Goal: Task Accomplishment & Management: Use online tool/utility

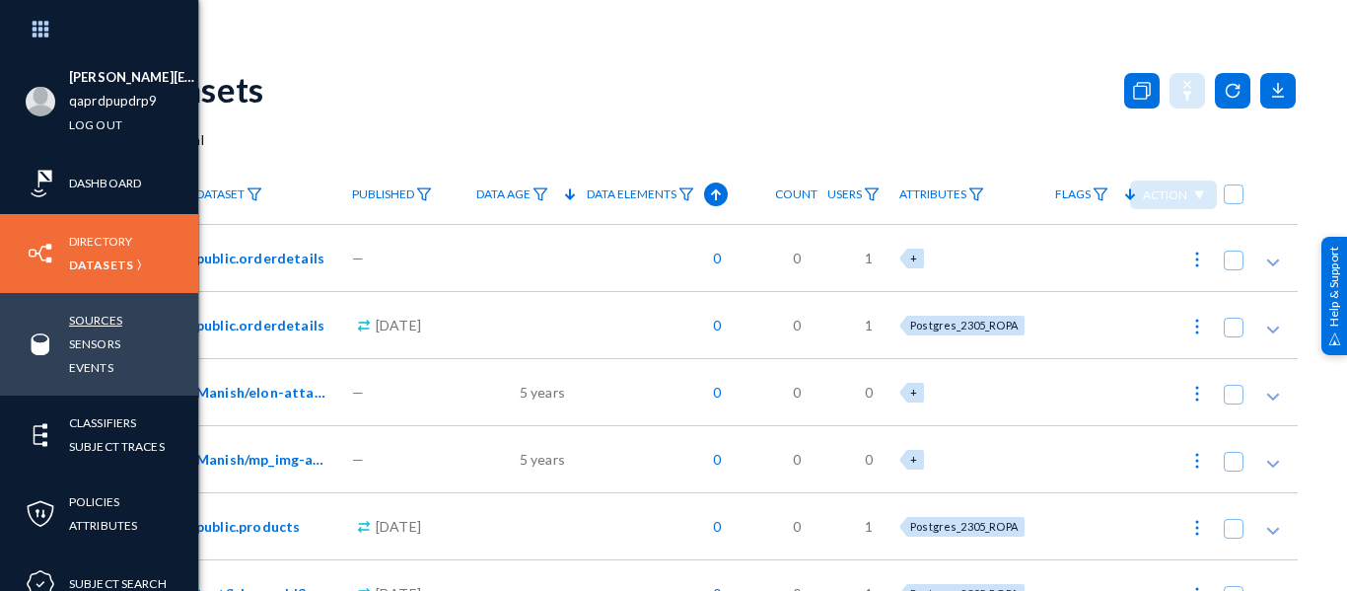
click at [94, 321] on link "Sources" at bounding box center [95, 320] width 53 height 23
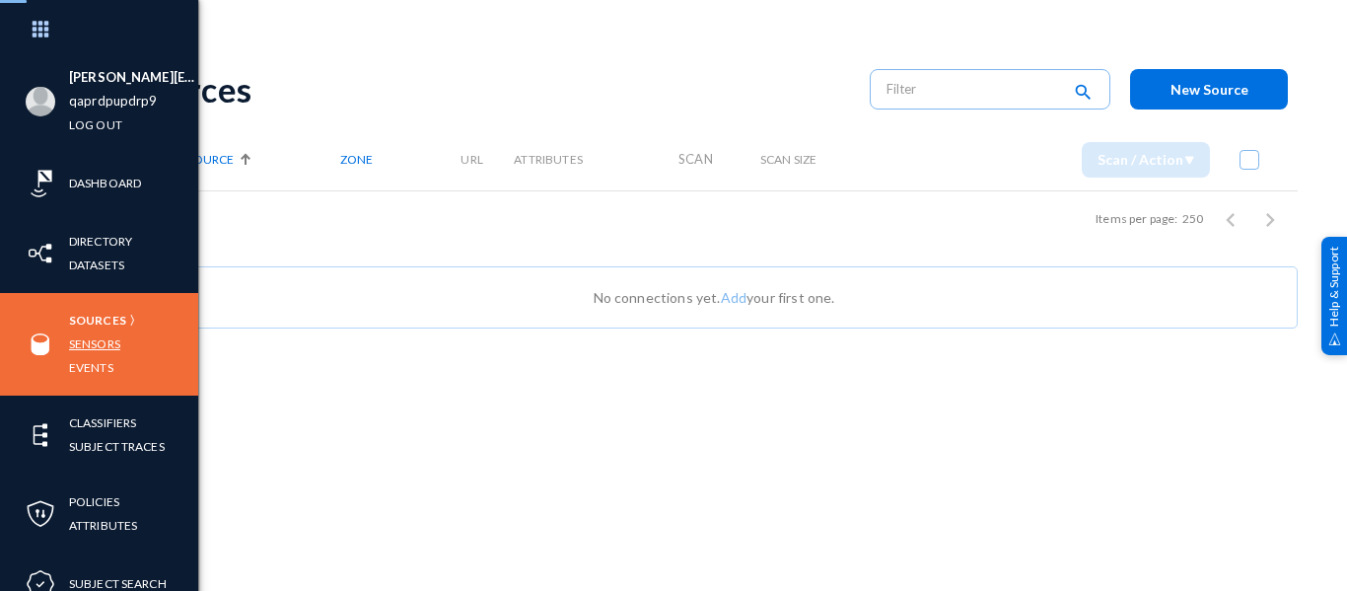
click at [82, 349] on link "Sensors" at bounding box center [94, 343] width 51 height 23
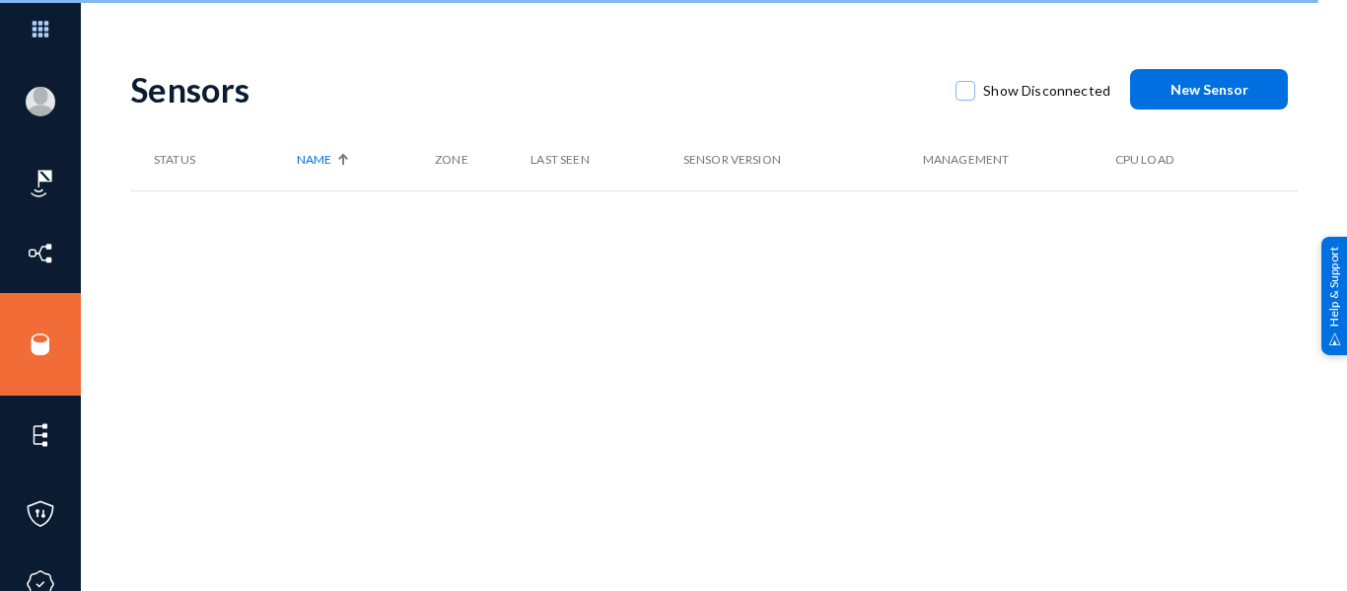
click at [509, 47] on div "[PERSON_NAME][EMAIL_ADDRESS][DOMAIN_NAME] qaprdpupdrp9 Log out Dashboard Direct…" at bounding box center [673, 295] width 1347 height 591
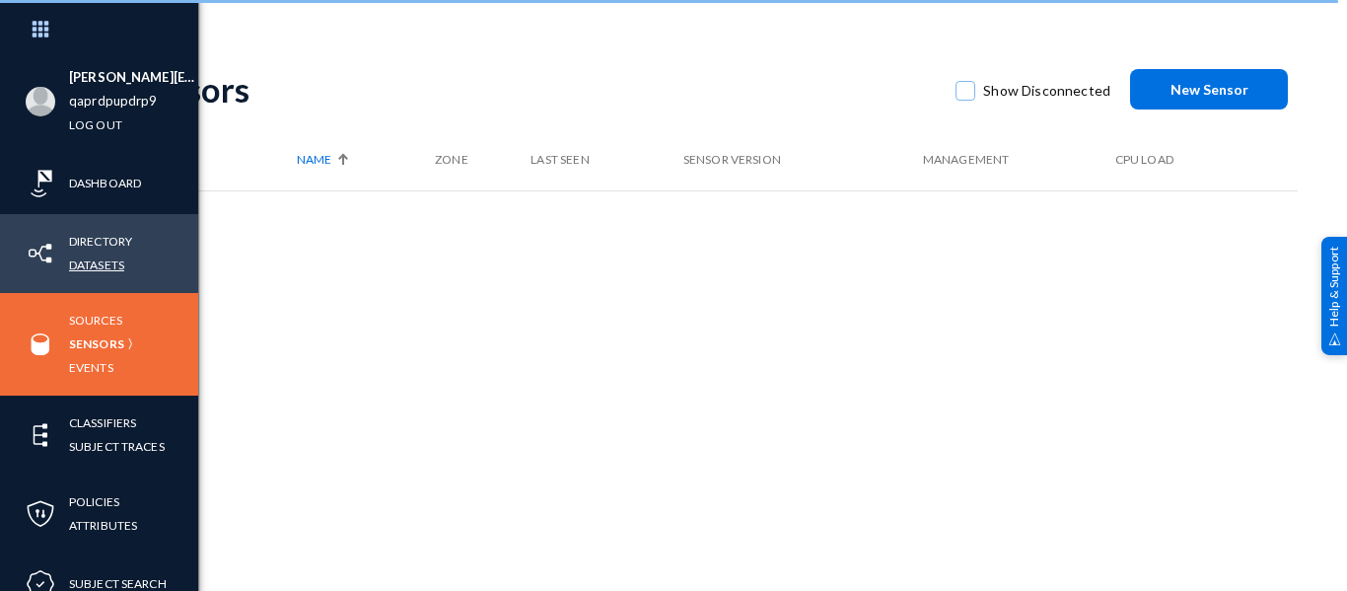
click at [99, 263] on link "Datasets" at bounding box center [96, 264] width 55 height 23
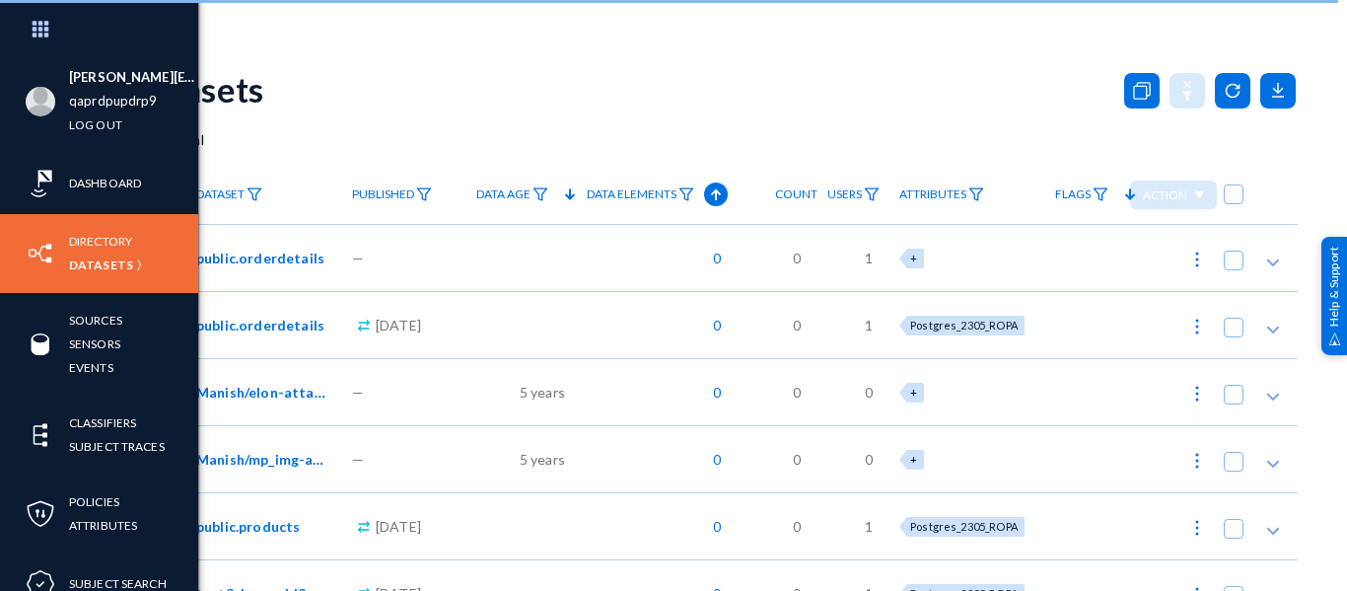
click at [349, 118] on div "Datasets" at bounding box center [714, 89] width 1168 height 80
click at [250, 192] on img at bounding box center [255, 194] width 16 height 14
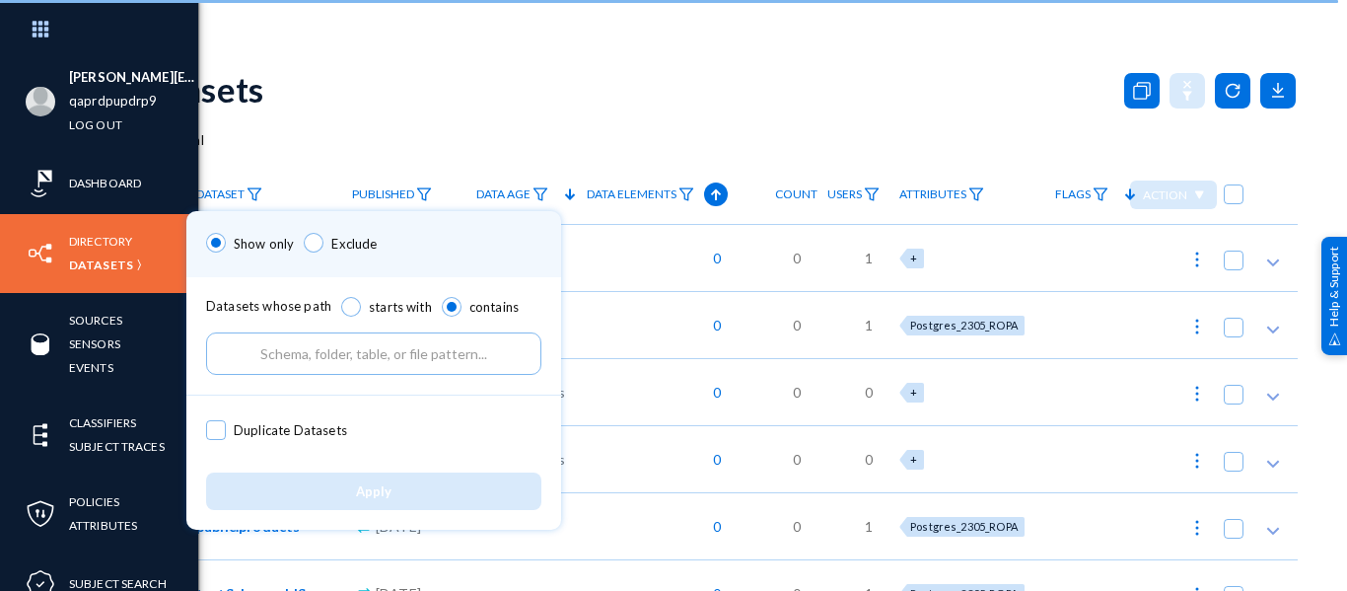
click at [214, 427] on span at bounding box center [216, 430] width 20 height 20
click at [215, 439] on input "Duplicate Datasets" at bounding box center [216, 440] width 2 height 2
checkbox input "true"
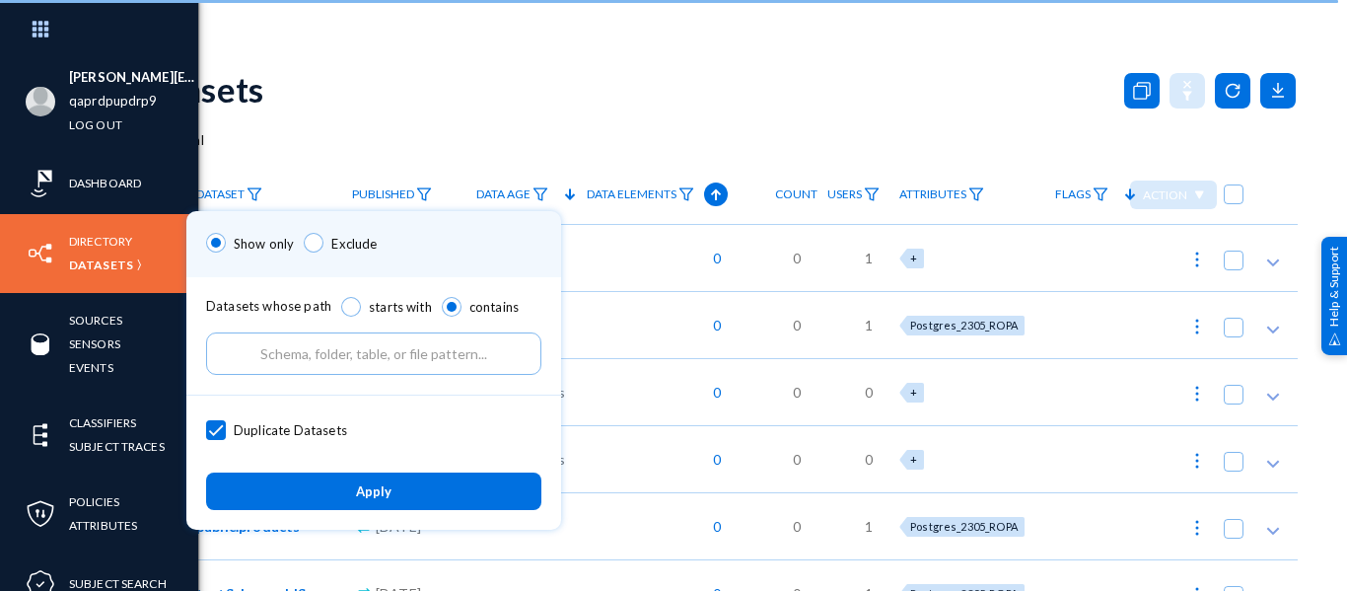
click at [289, 510] on div "Apply" at bounding box center [373, 491] width 375 height 76
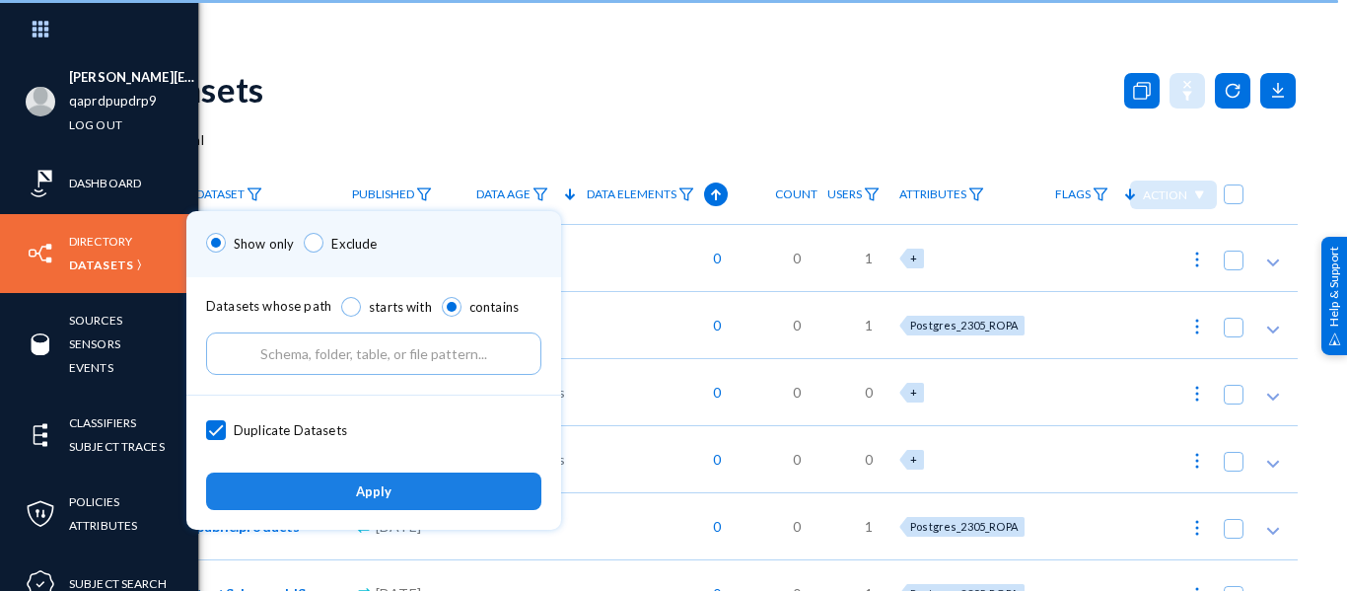
click at [291, 503] on button "Apply" at bounding box center [373, 490] width 335 height 36
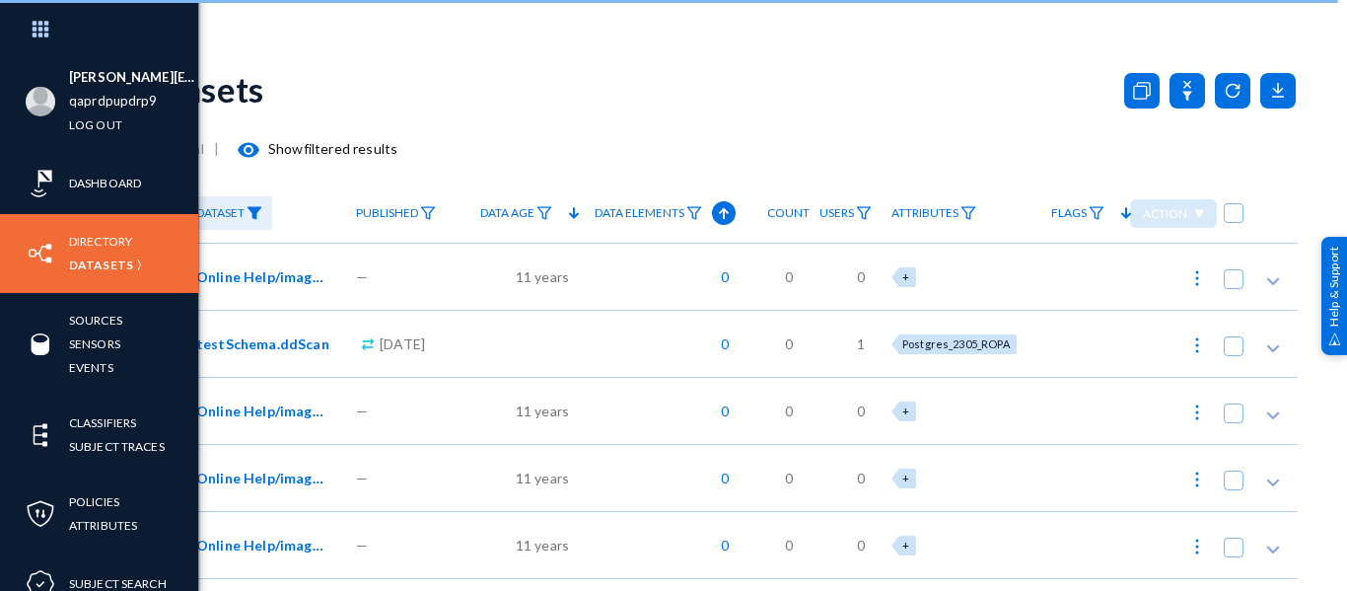
click at [247, 149] on mat-icon "visibility" at bounding box center [249, 150] width 24 height 24
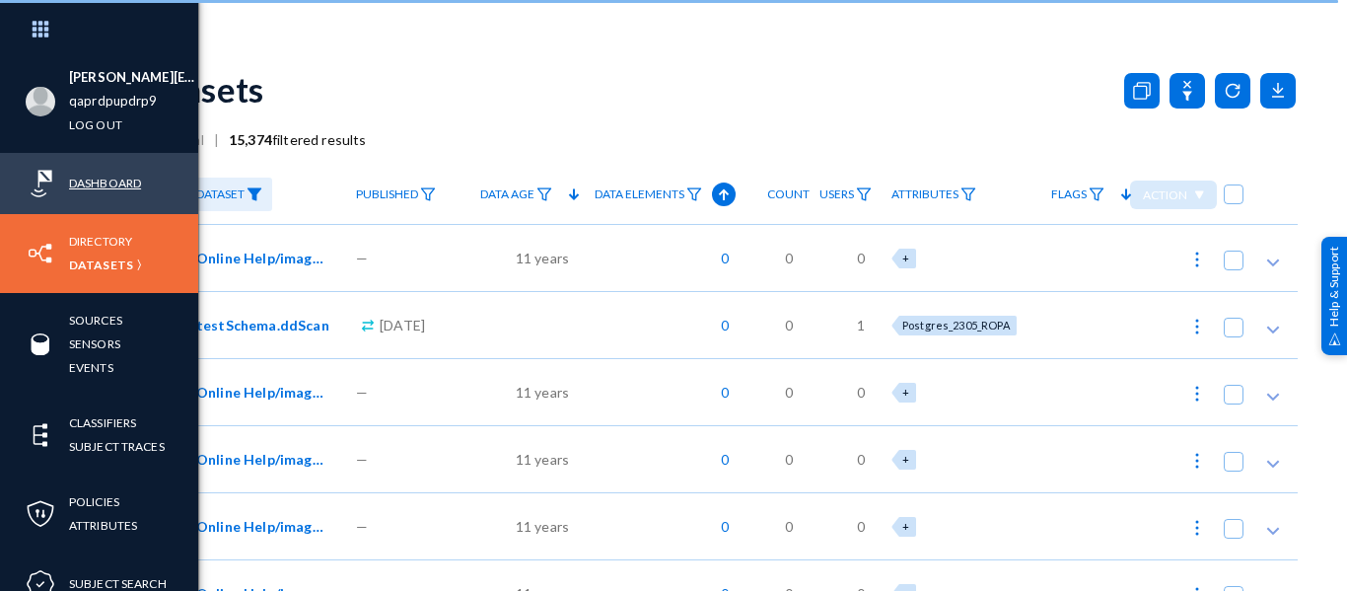
click at [86, 184] on link "Dashboard" at bounding box center [105, 183] width 72 height 23
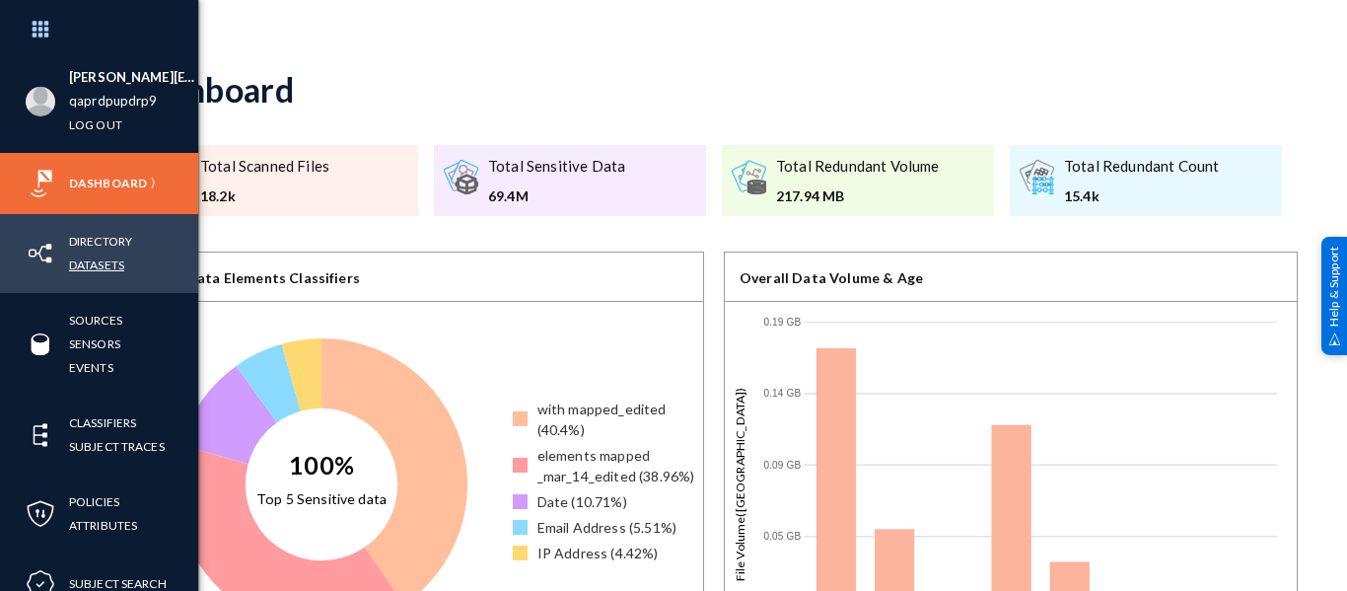
click at [105, 264] on link "Datasets" at bounding box center [96, 264] width 55 height 23
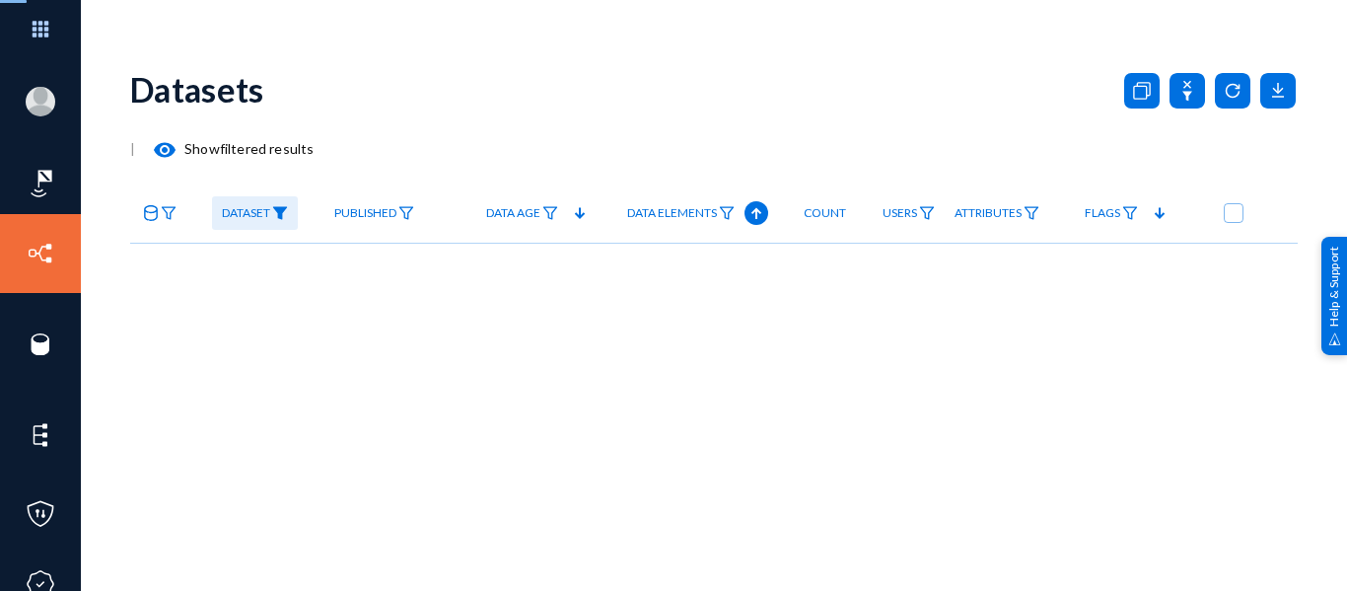
click at [177, 148] on mat-icon "visibility" at bounding box center [165, 150] width 24 height 24
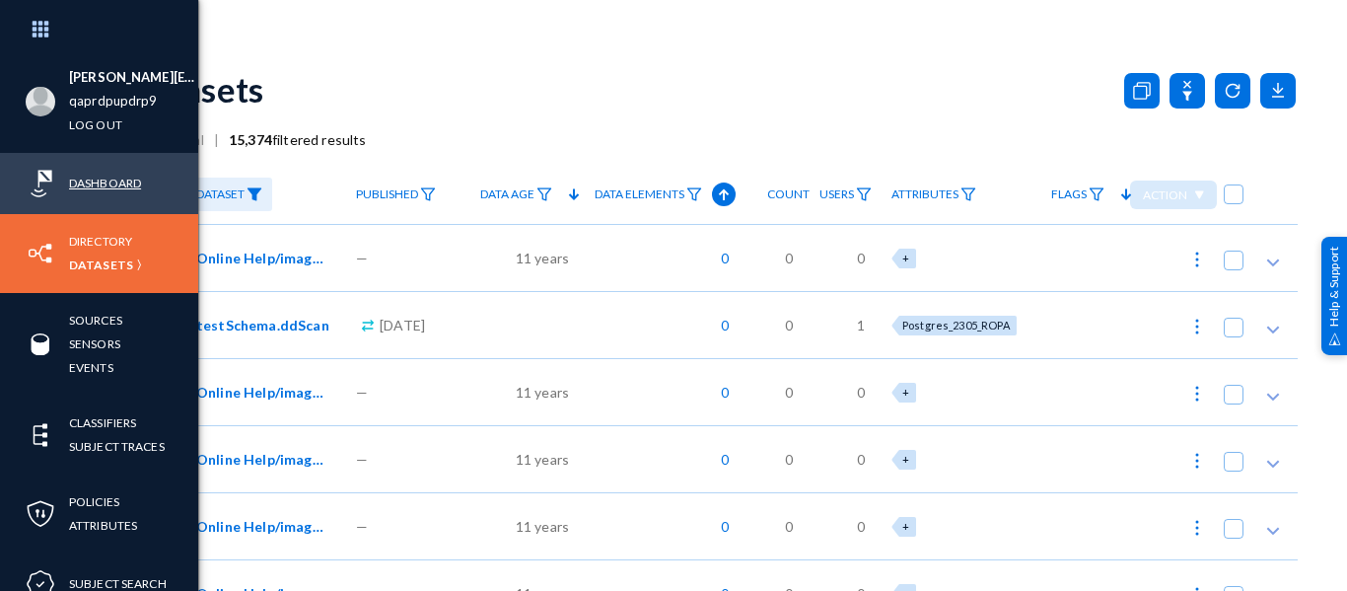
click at [78, 182] on link "Dashboard" at bounding box center [105, 183] width 72 height 23
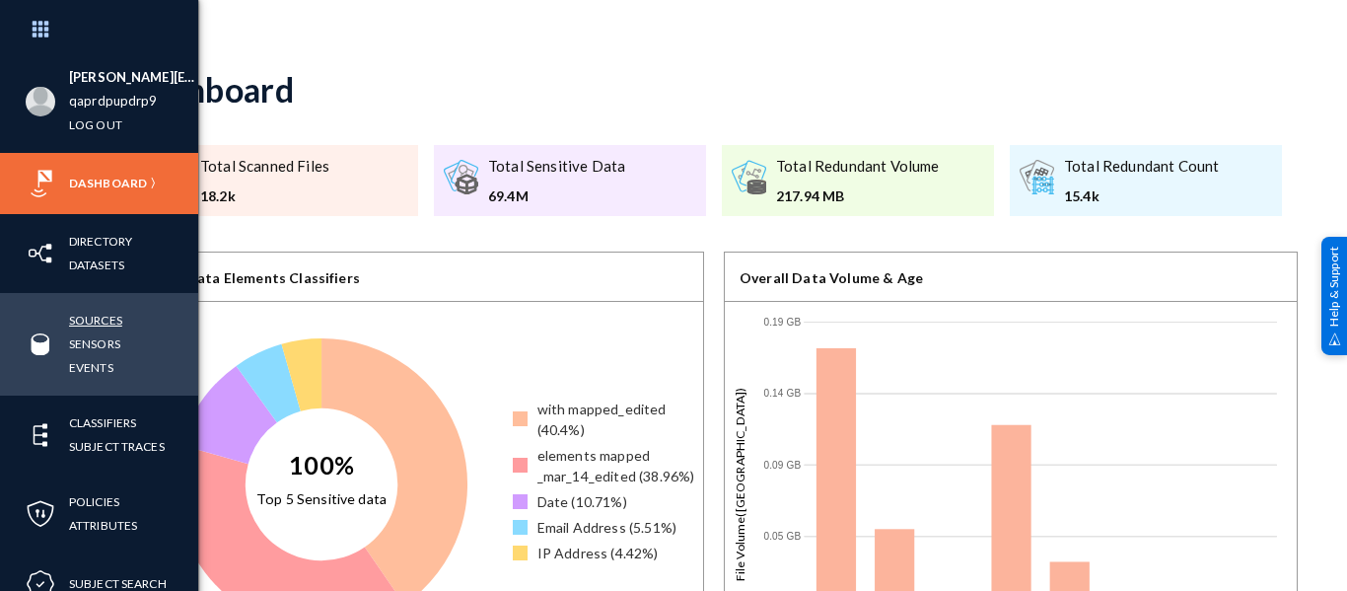
click at [90, 317] on link "Sources" at bounding box center [95, 320] width 53 height 23
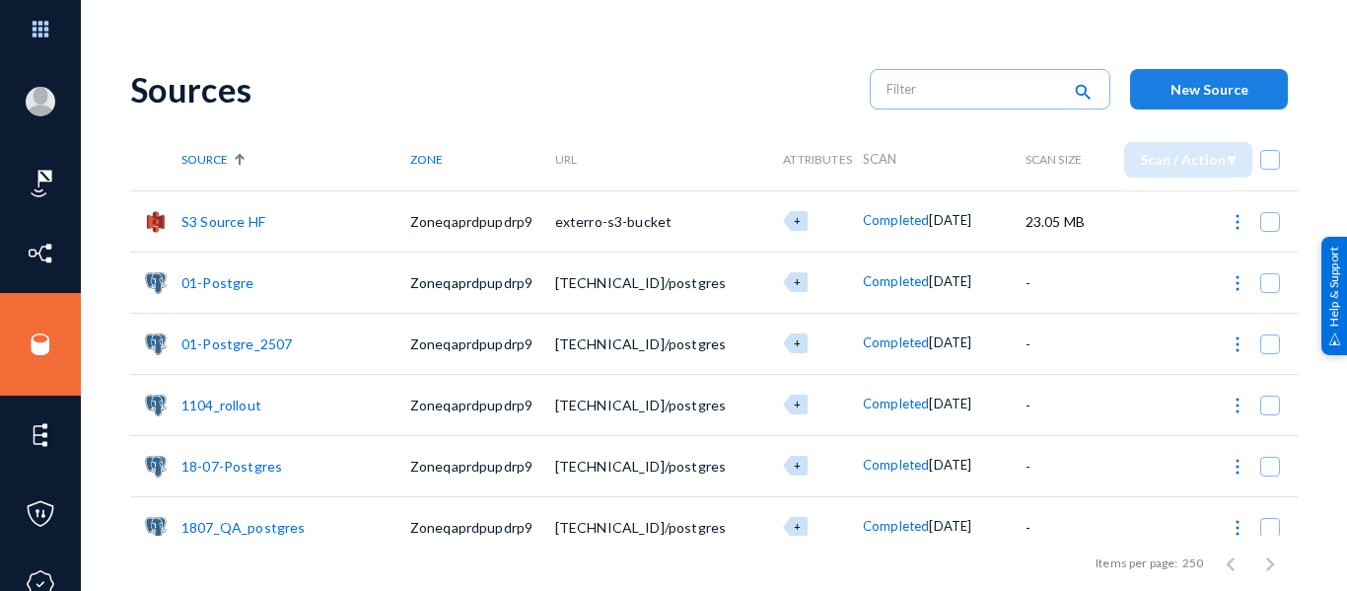
click at [1183, 90] on span "New Source" at bounding box center [1210, 89] width 78 height 17
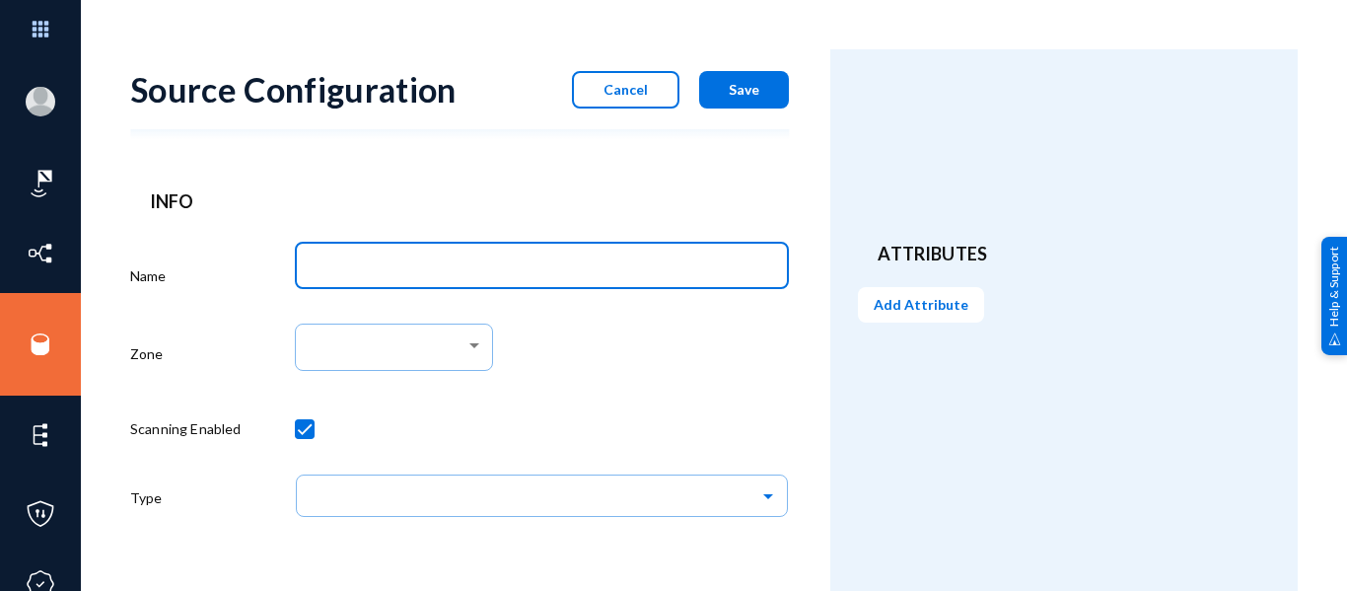
click at [404, 267] on input "Name" at bounding box center [546, 268] width 465 height 18
click at [382, 269] on input "AWS S3_HF1609" at bounding box center [546, 268] width 465 height 18
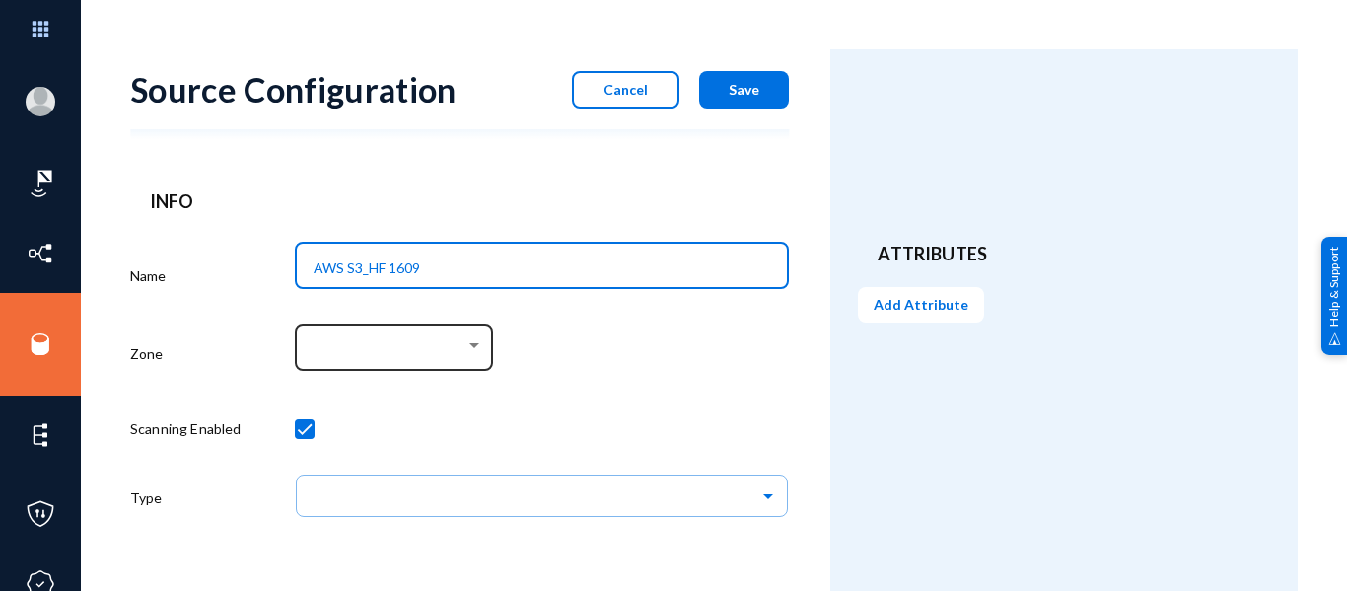
type input "AWS S3_HF 1609"
click at [387, 331] on div at bounding box center [395, 345] width 178 height 51
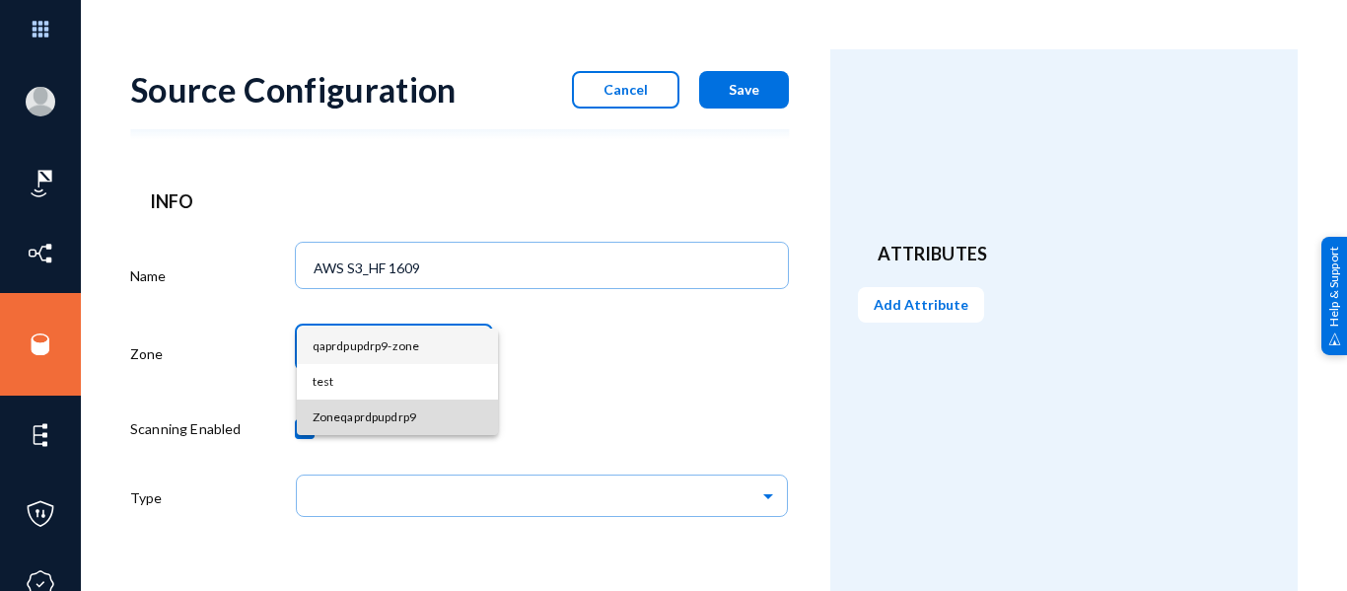
click at [396, 410] on span "Zoneqaprdpupdrp9" at bounding box center [398, 417] width 170 height 36
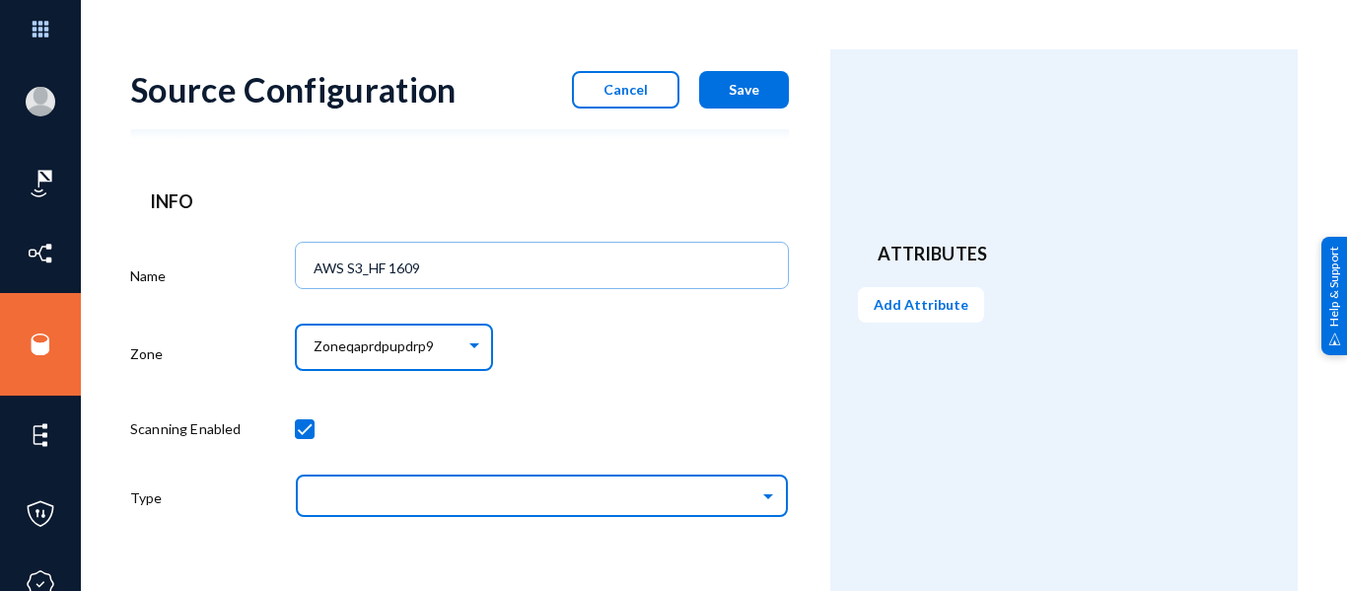
click at [369, 499] on input "text" at bounding box center [552, 495] width 474 height 34
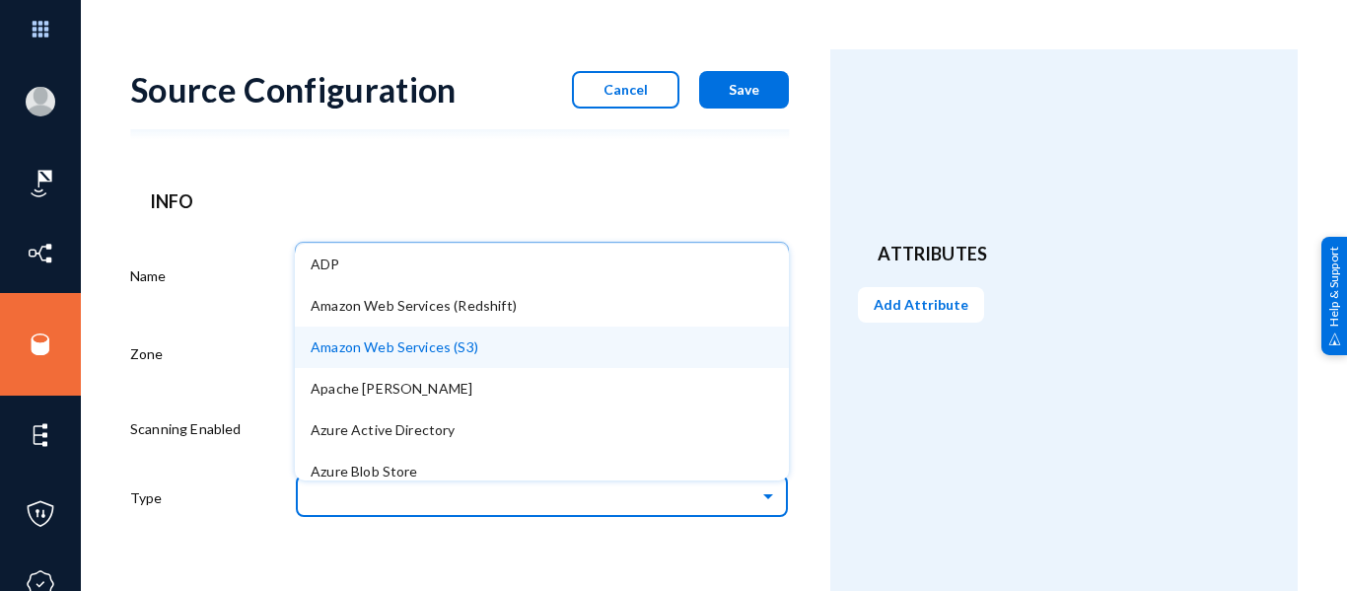
click at [451, 339] on span "Amazon Web Services (S3)" at bounding box center [395, 346] width 168 height 17
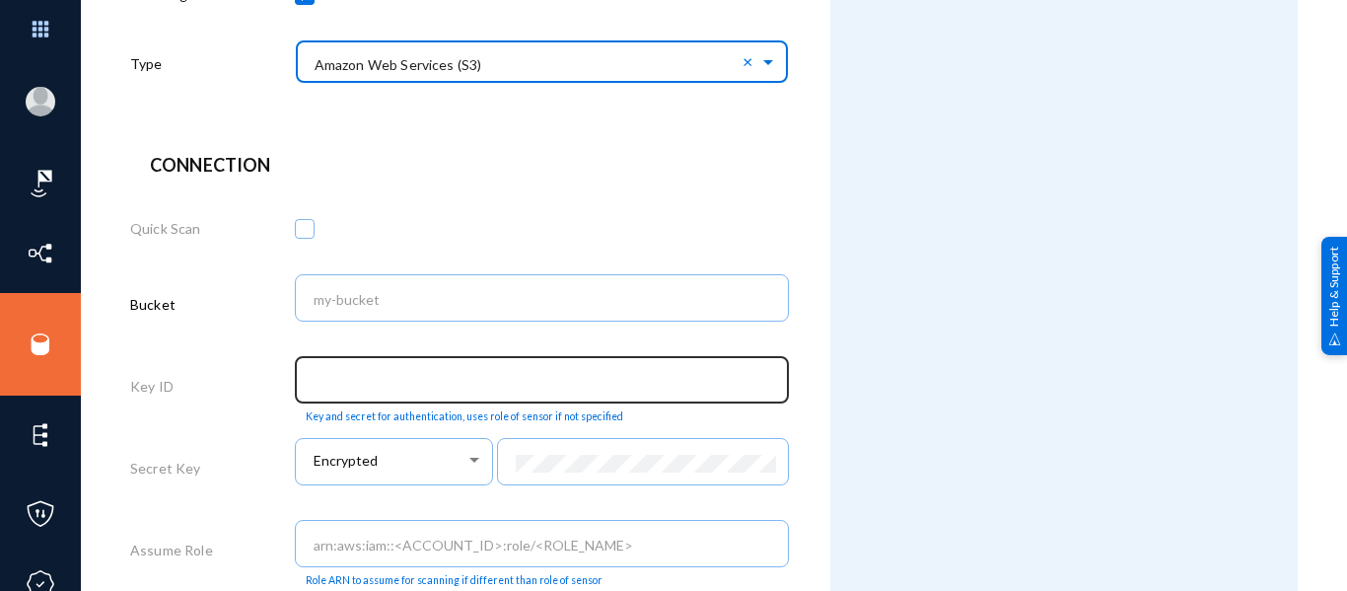
scroll to position [435, 0]
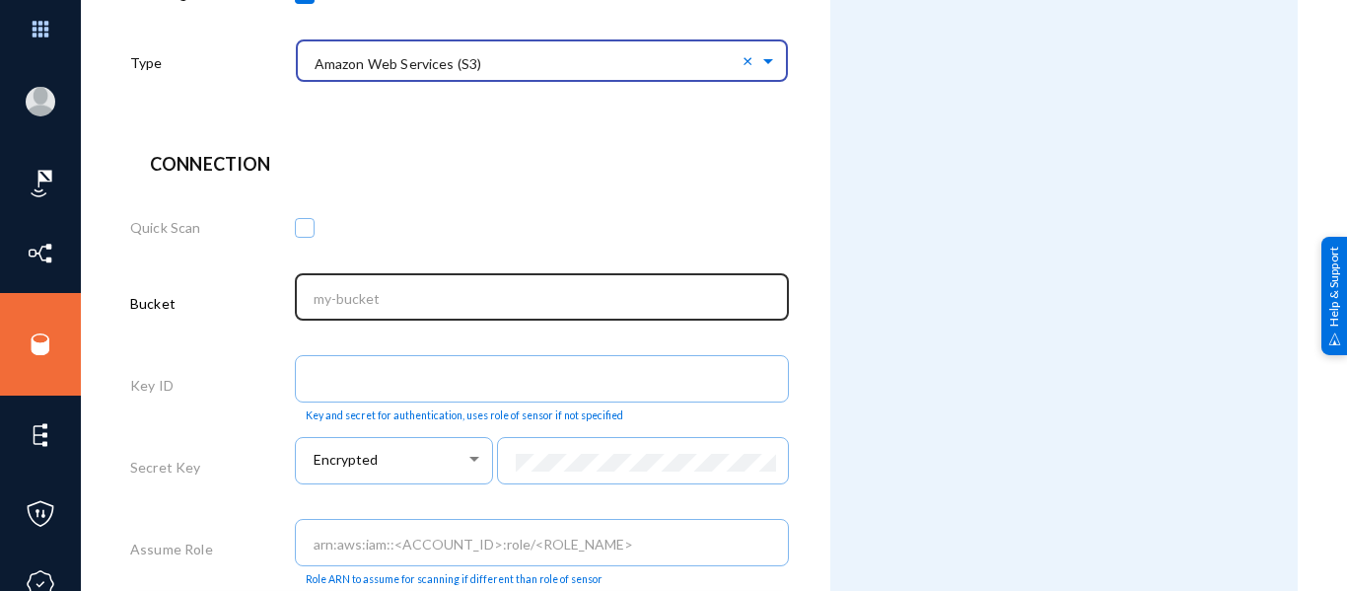
click at [397, 302] on input "text" at bounding box center [546, 299] width 465 height 18
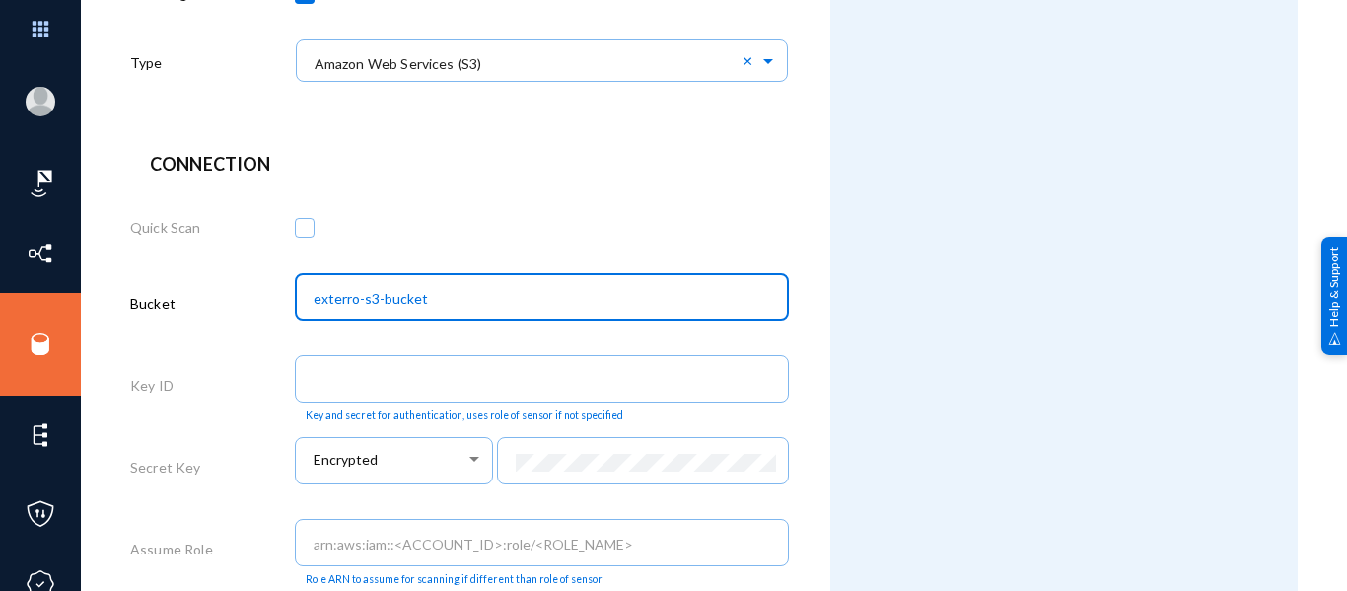
type input "exterro-s3-bucket"
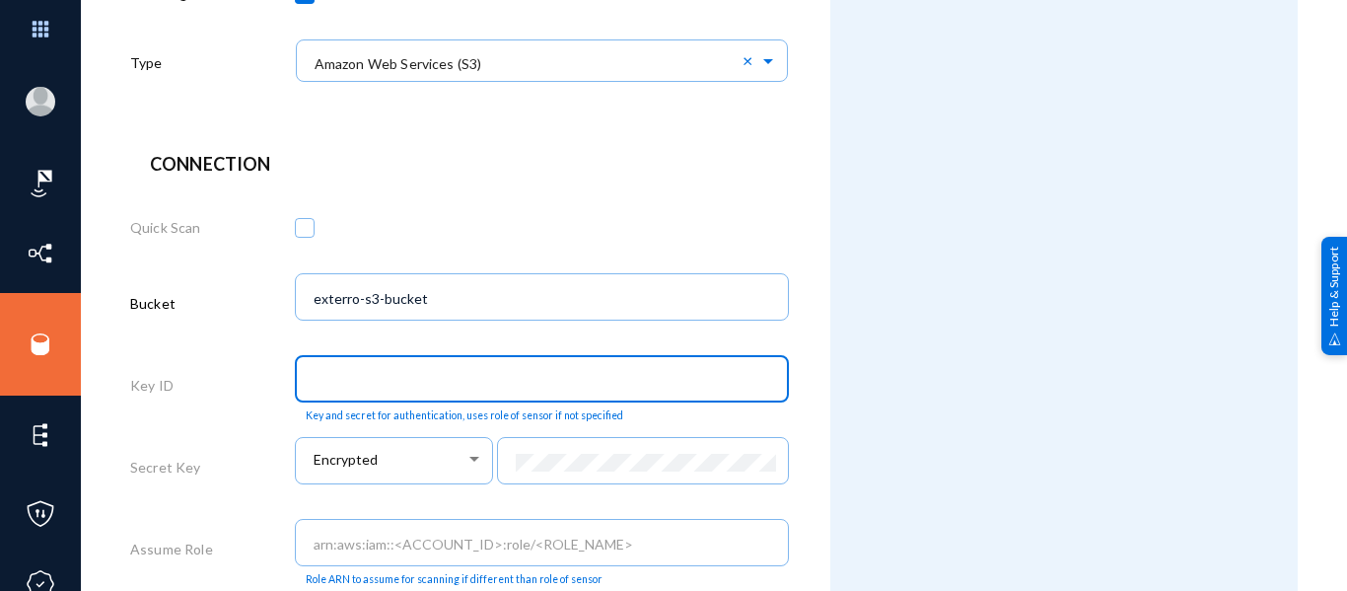
click at [481, 386] on input "text" at bounding box center [546, 381] width 465 height 18
paste input "AKIASTHL7BV3HCFHDN6Z"
type input "AKIASTHL7BV3HCFHDN6Z"
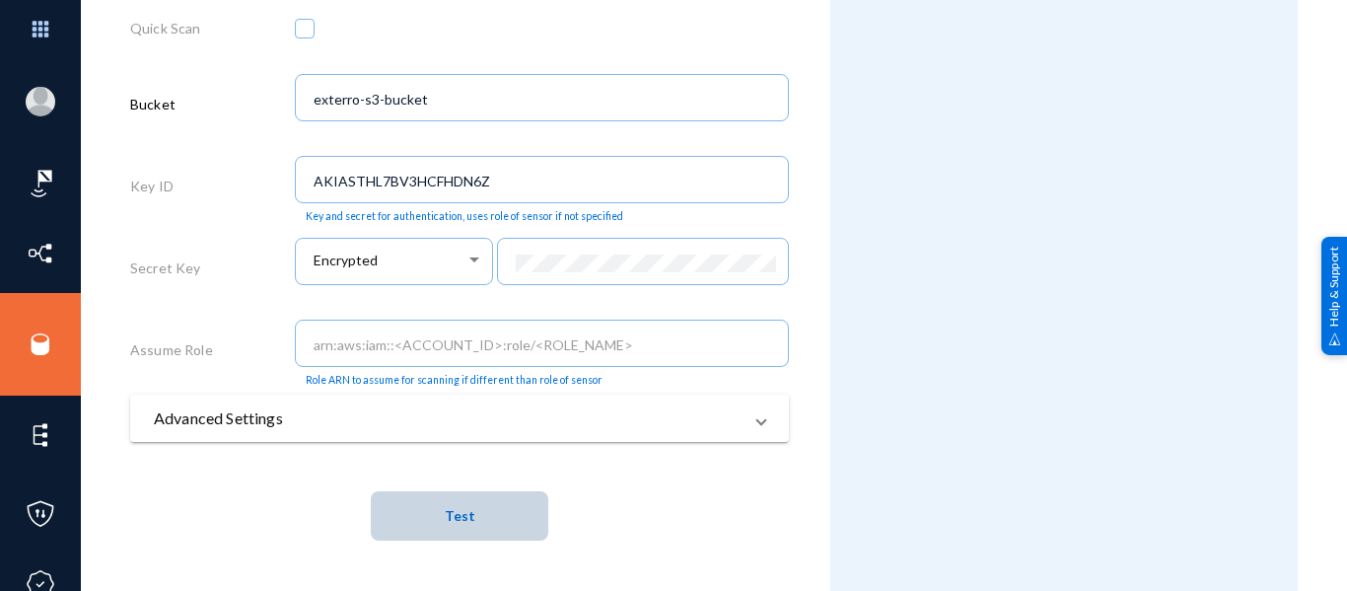
scroll to position [0, 0]
click at [493, 507] on button "Test" at bounding box center [460, 515] width 178 height 49
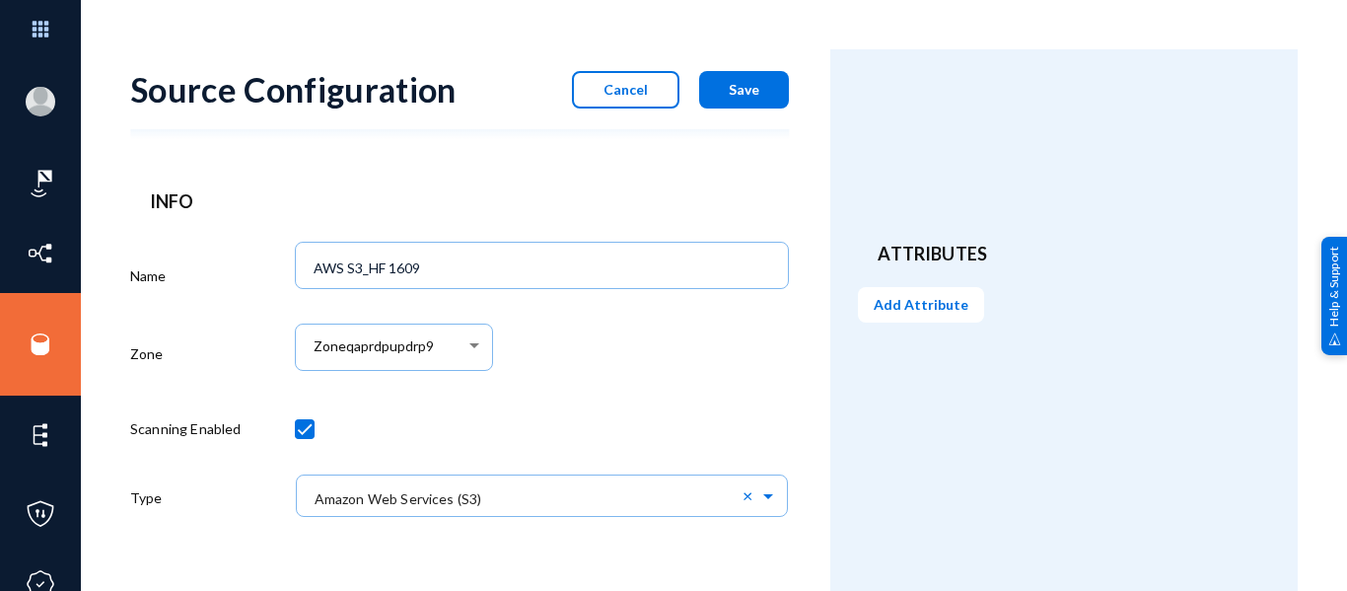
scroll to position [634, 0]
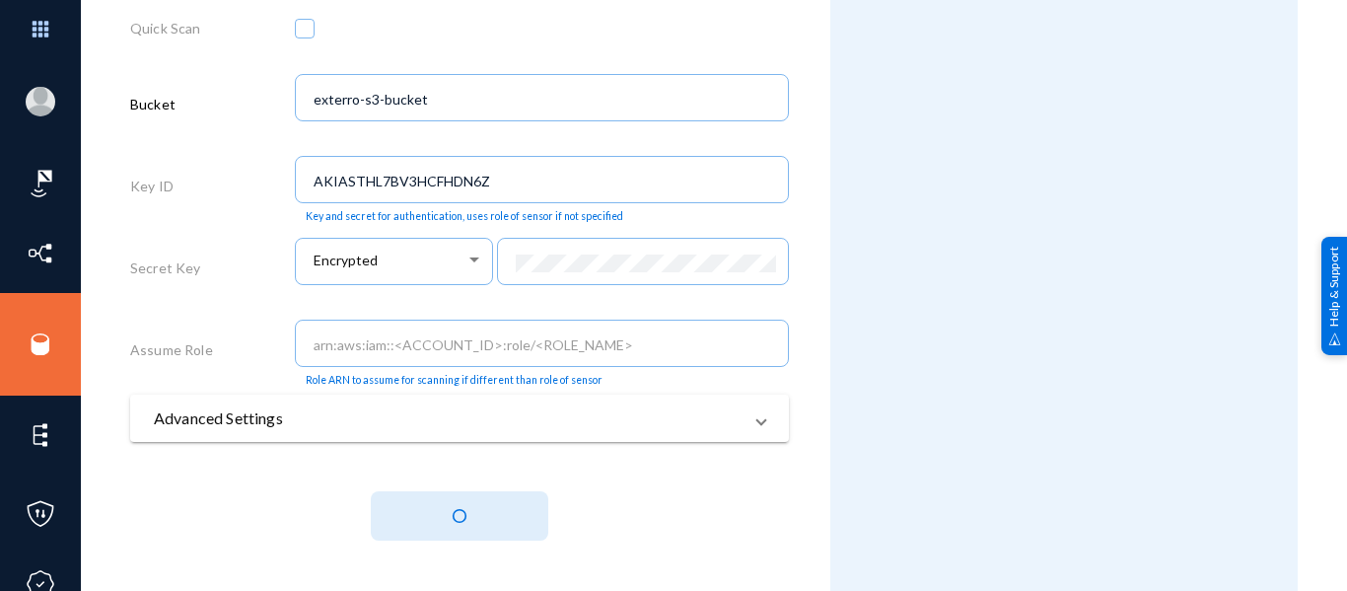
click at [700, 484] on div "Connection Quick Scan Bucket exterro-s3-bucket Key ID AKIASTHL7BV3HCFHDN6Z Key …" at bounding box center [459, 256] width 659 height 609
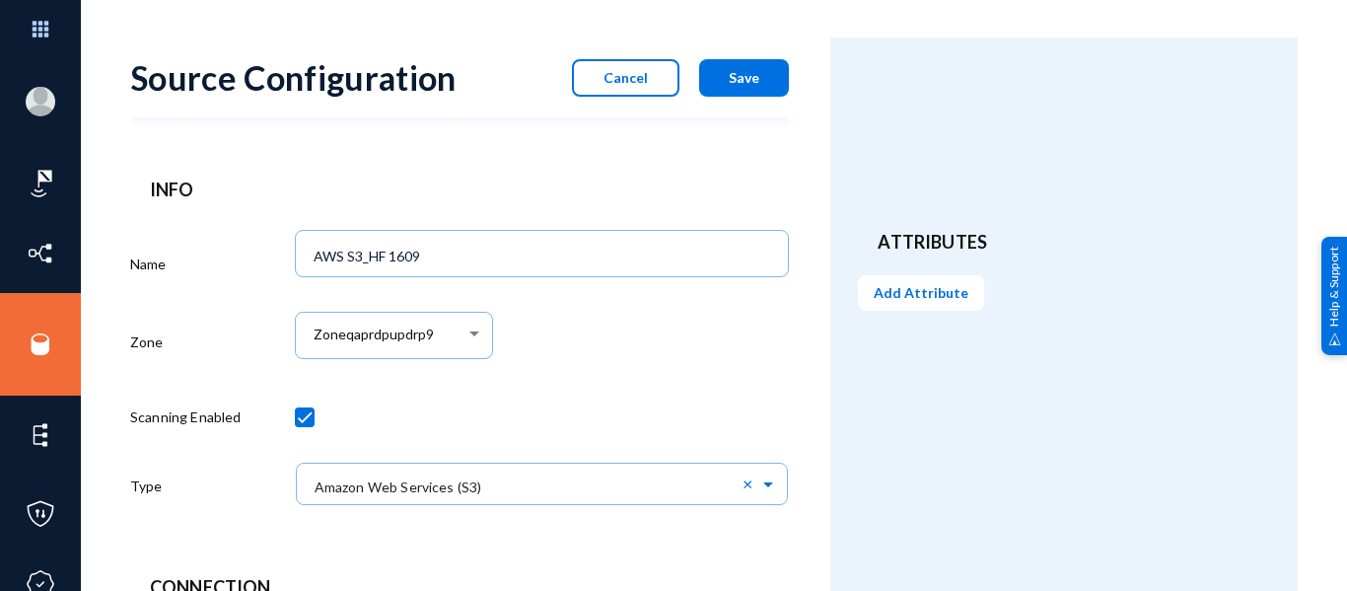
scroll to position [0, 0]
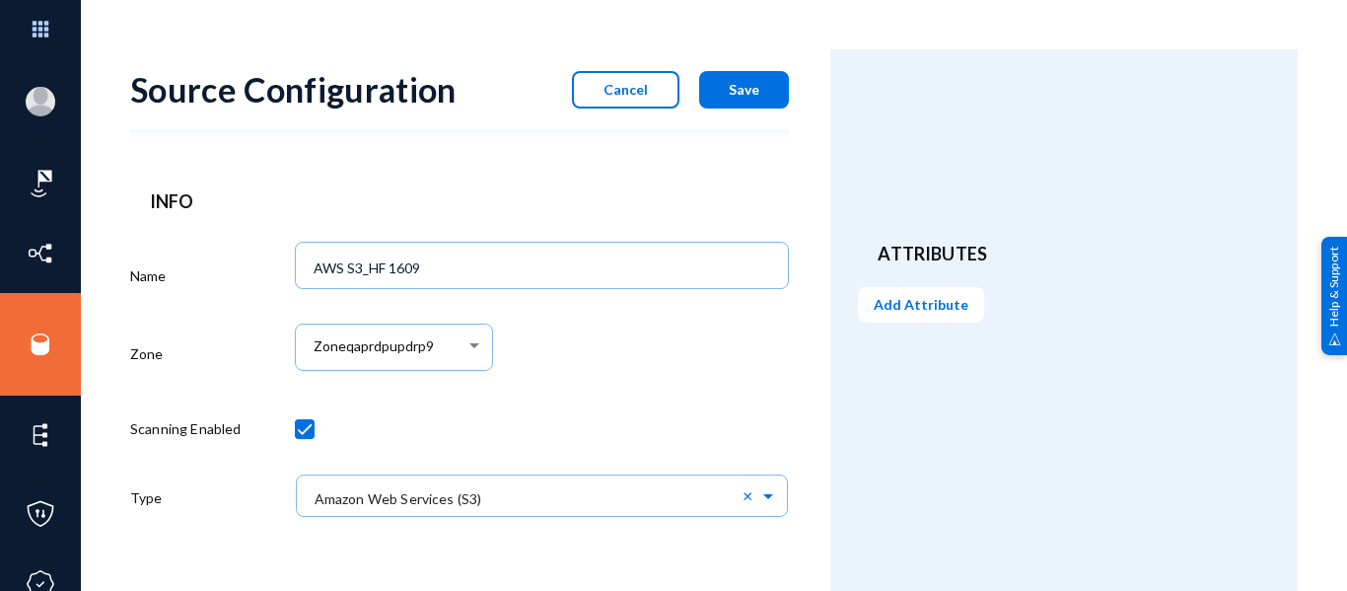
click at [754, 79] on button "Save" at bounding box center [744, 89] width 90 height 37
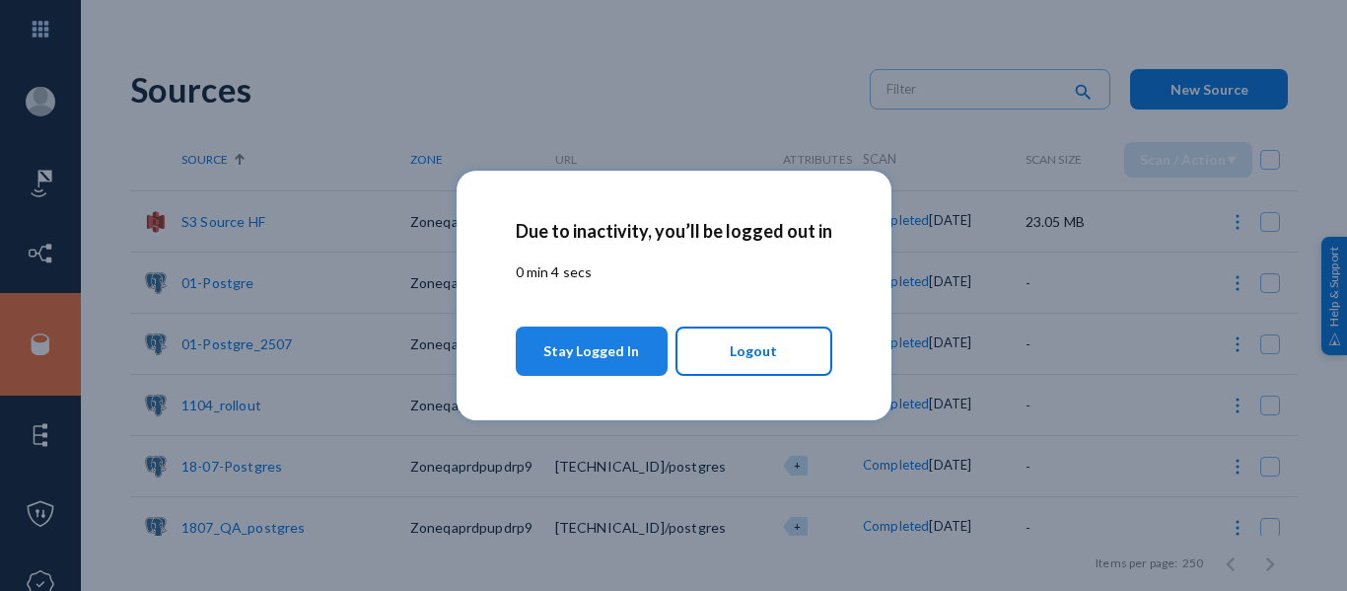
click at [613, 364] on span "Stay Logged In" at bounding box center [591, 351] width 96 height 36
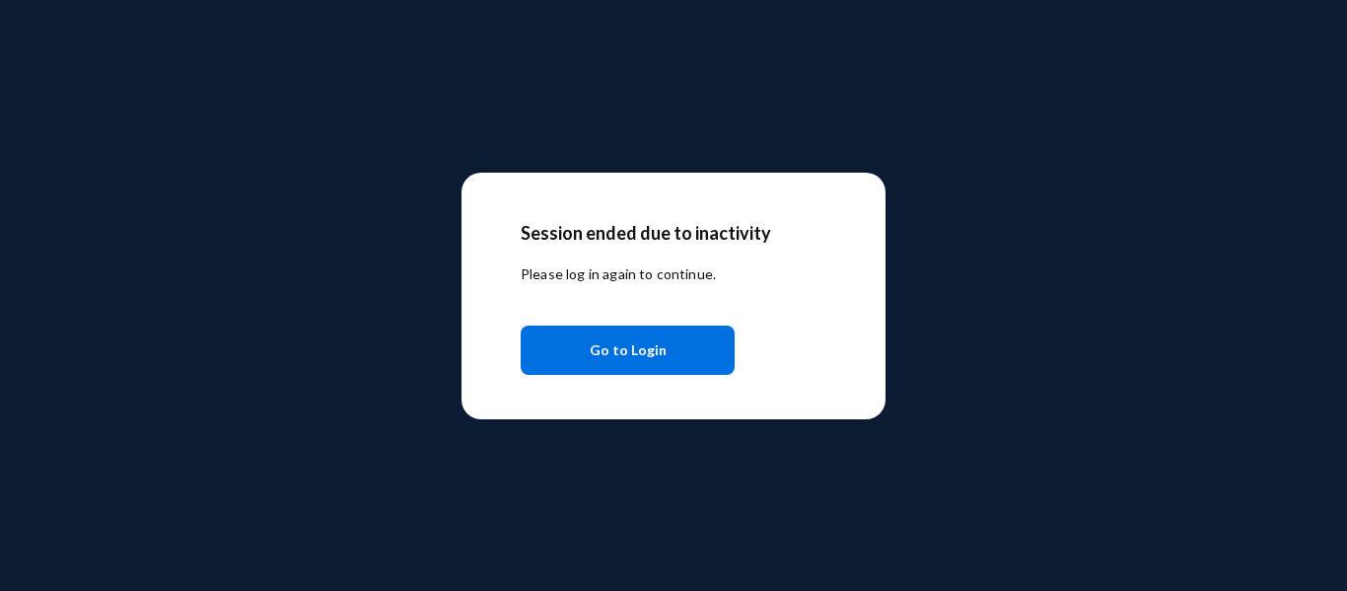
click at [655, 334] on span "Go to Login" at bounding box center [628, 350] width 77 height 36
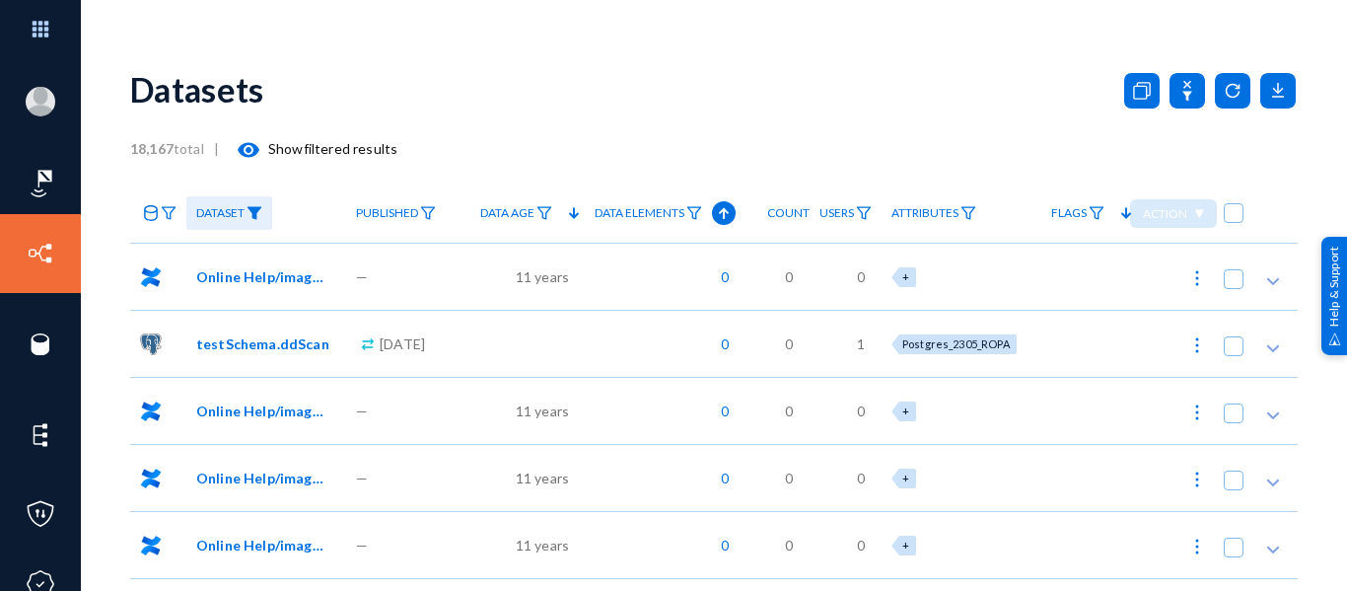
click at [470, 266] on div "—" at bounding box center [408, 276] width 124 height 67
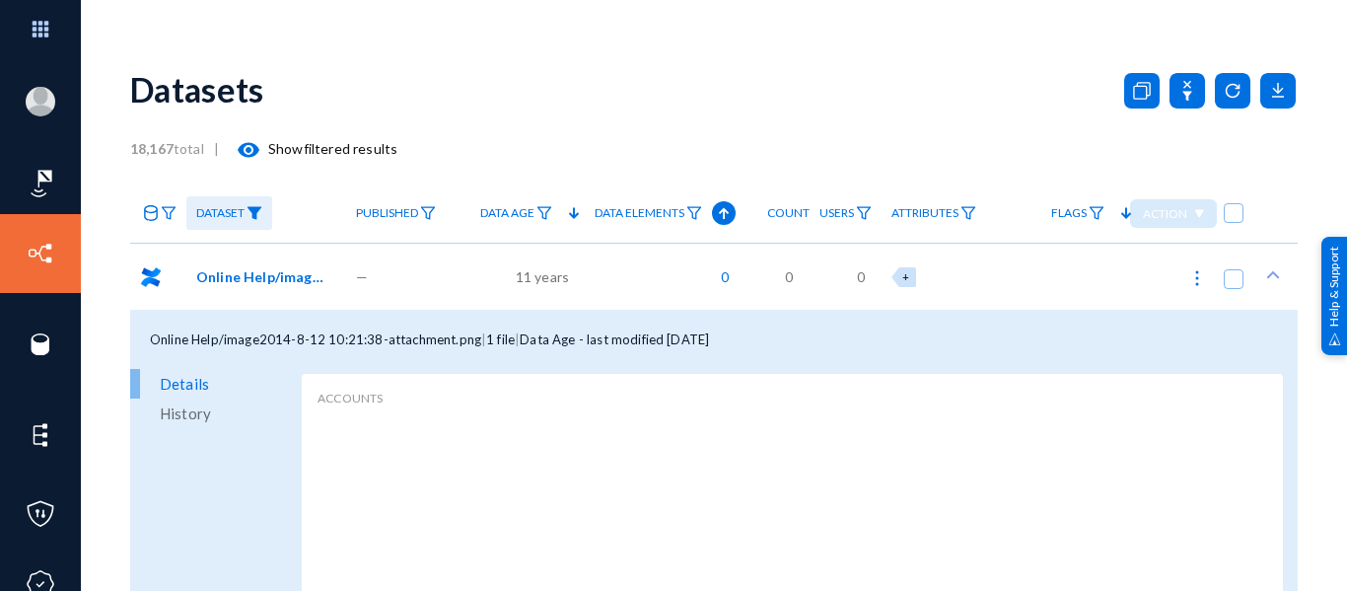
click at [470, 266] on div "—" at bounding box center [408, 276] width 124 height 67
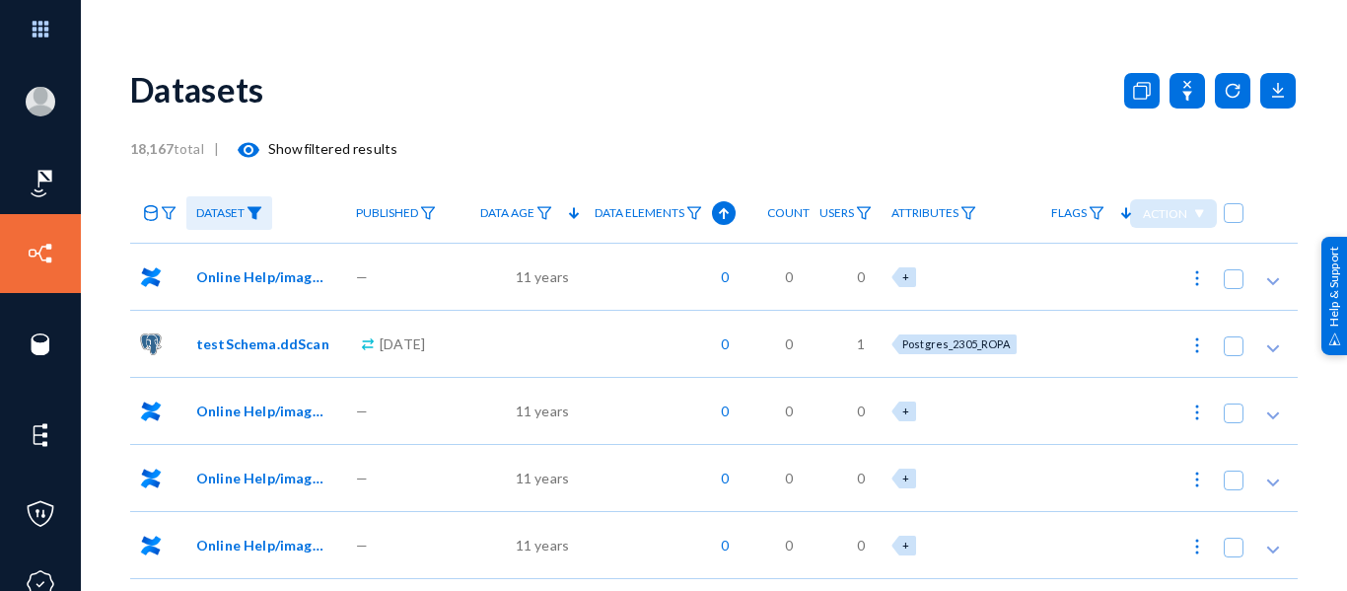
click at [557, 105] on div "Datasets" at bounding box center [714, 89] width 1168 height 80
click at [579, 100] on div "Datasets" at bounding box center [714, 89] width 1168 height 80
click at [733, 118] on div "Datasets" at bounding box center [714, 89] width 1168 height 80
click at [256, 147] on mat-icon "visibility" at bounding box center [249, 150] width 24 height 24
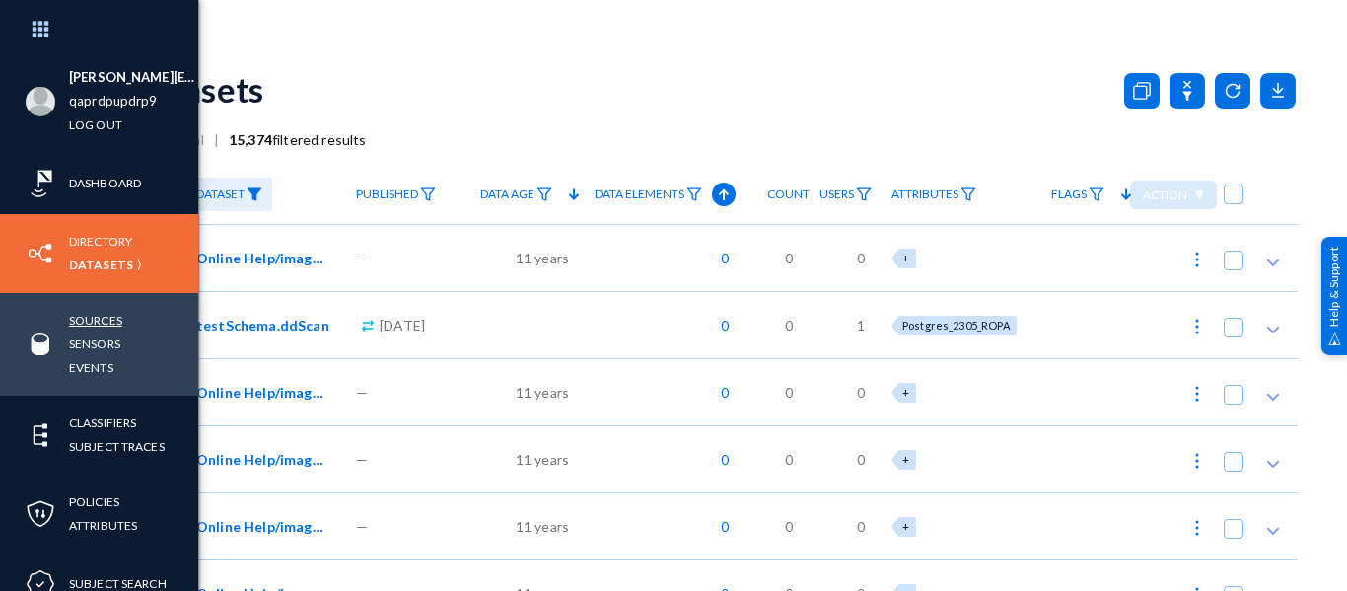
click at [94, 315] on link "Sources" at bounding box center [95, 320] width 53 height 23
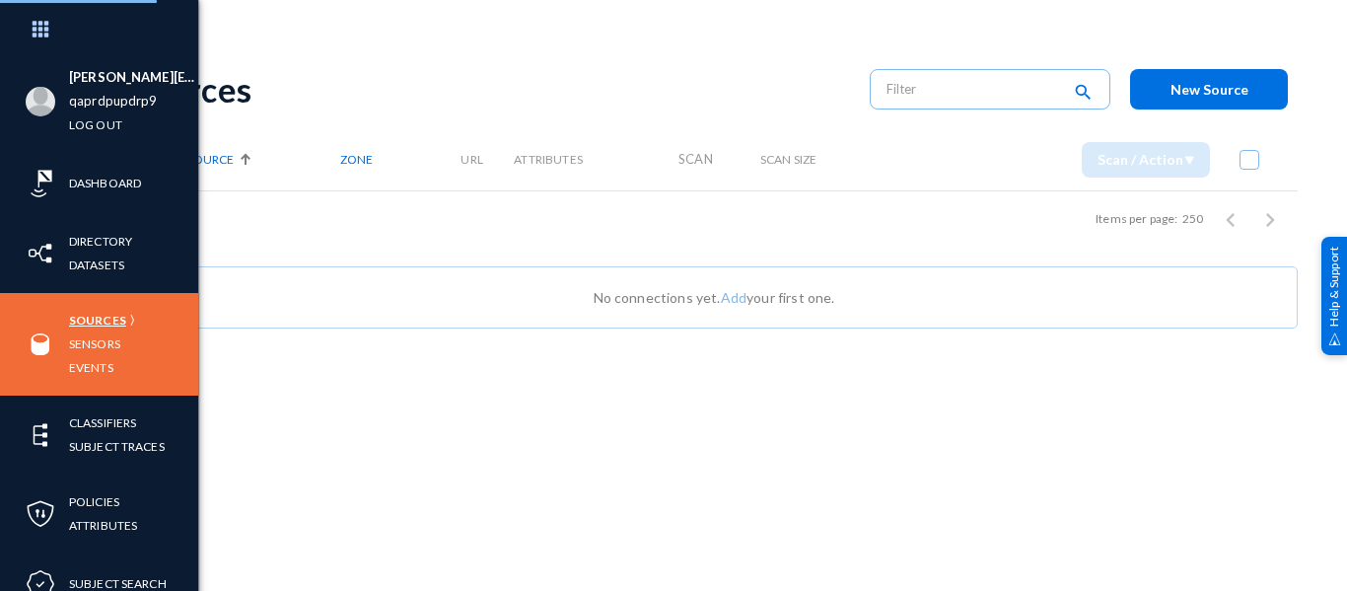
click at [94, 345] on link "Sensors" at bounding box center [94, 343] width 51 height 23
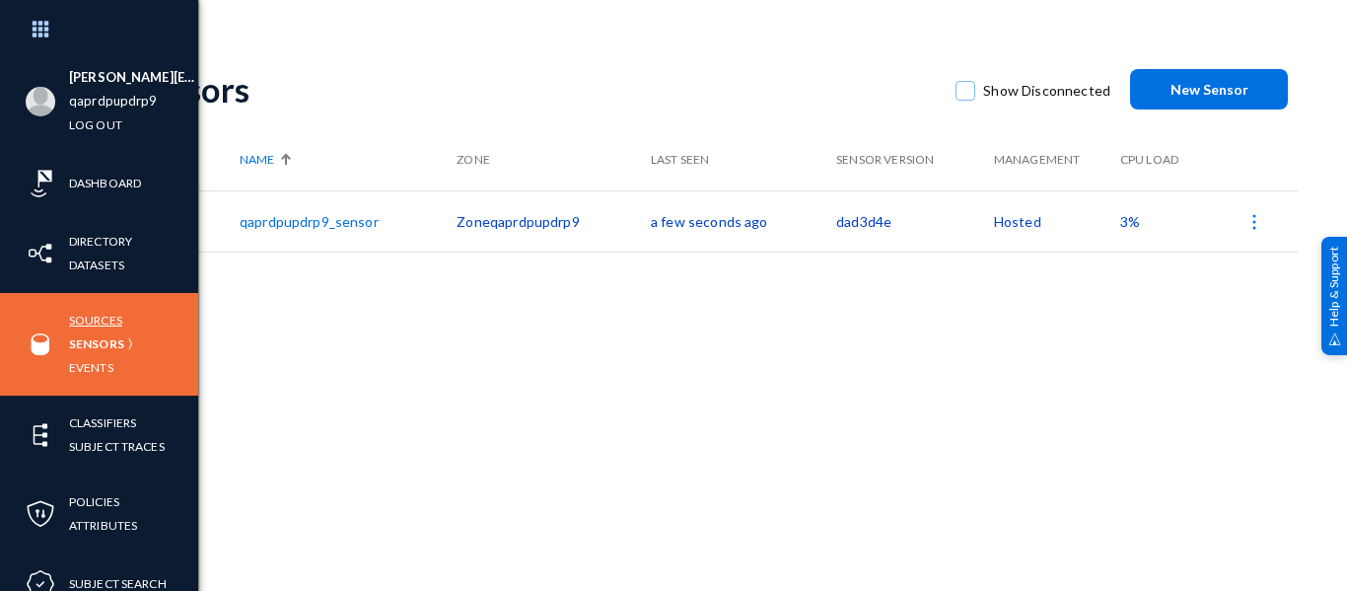
click at [85, 320] on link "Sources" at bounding box center [95, 320] width 53 height 23
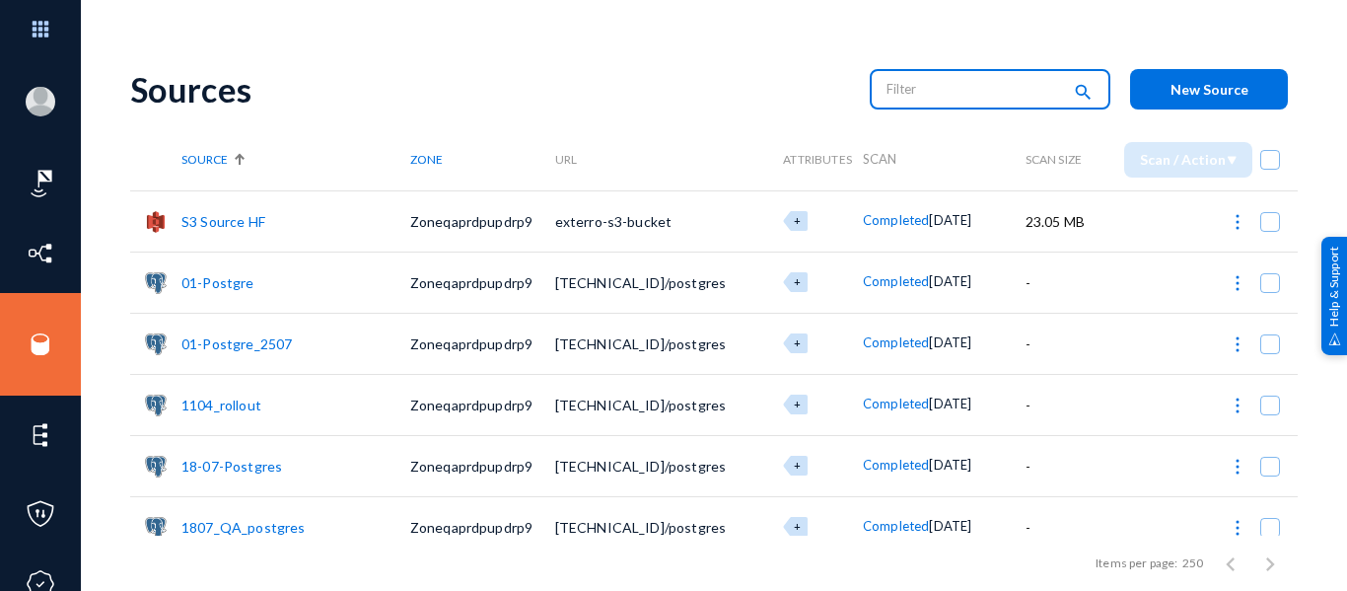
click at [934, 96] on input "text" at bounding box center [974, 89] width 174 height 30
type input "hf"
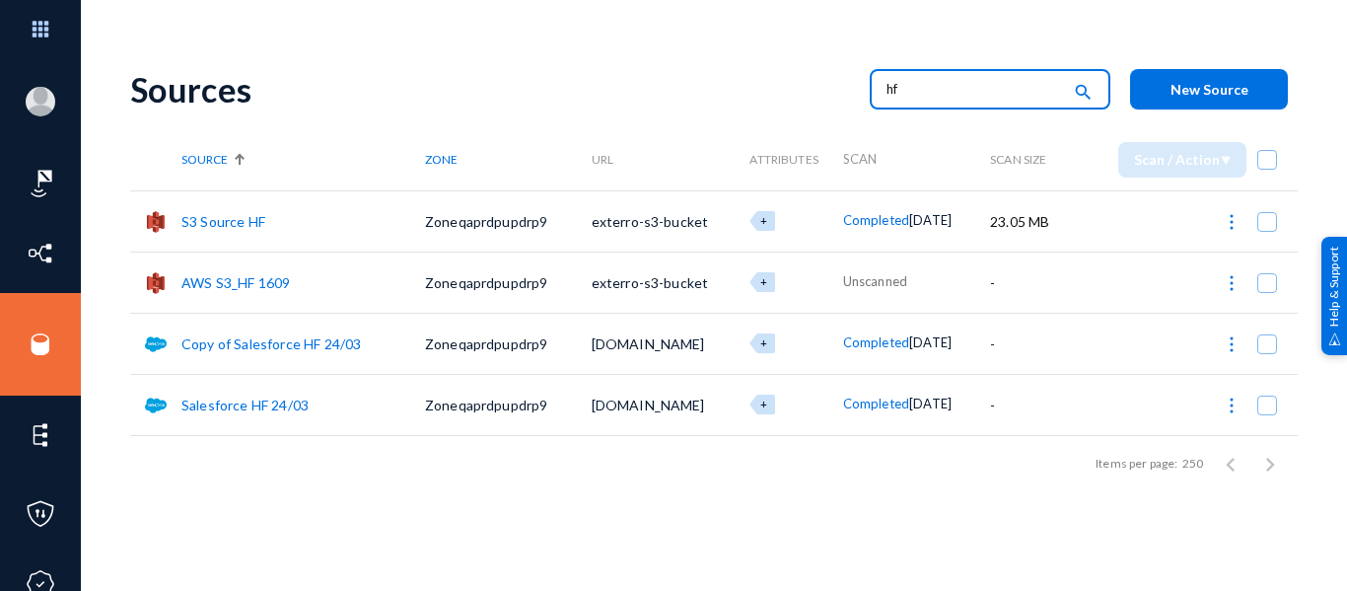
click at [1229, 285] on img at bounding box center [1232, 283] width 20 height 20
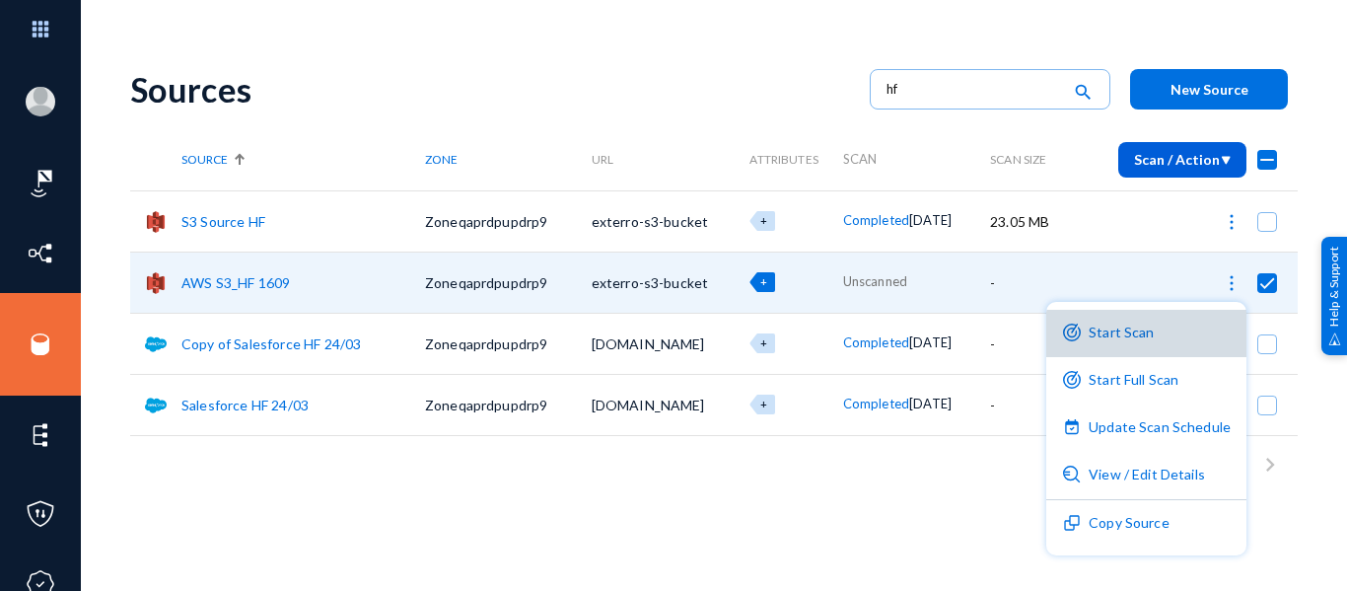
click at [1162, 338] on button "Start Scan" at bounding box center [1146, 333] width 200 height 47
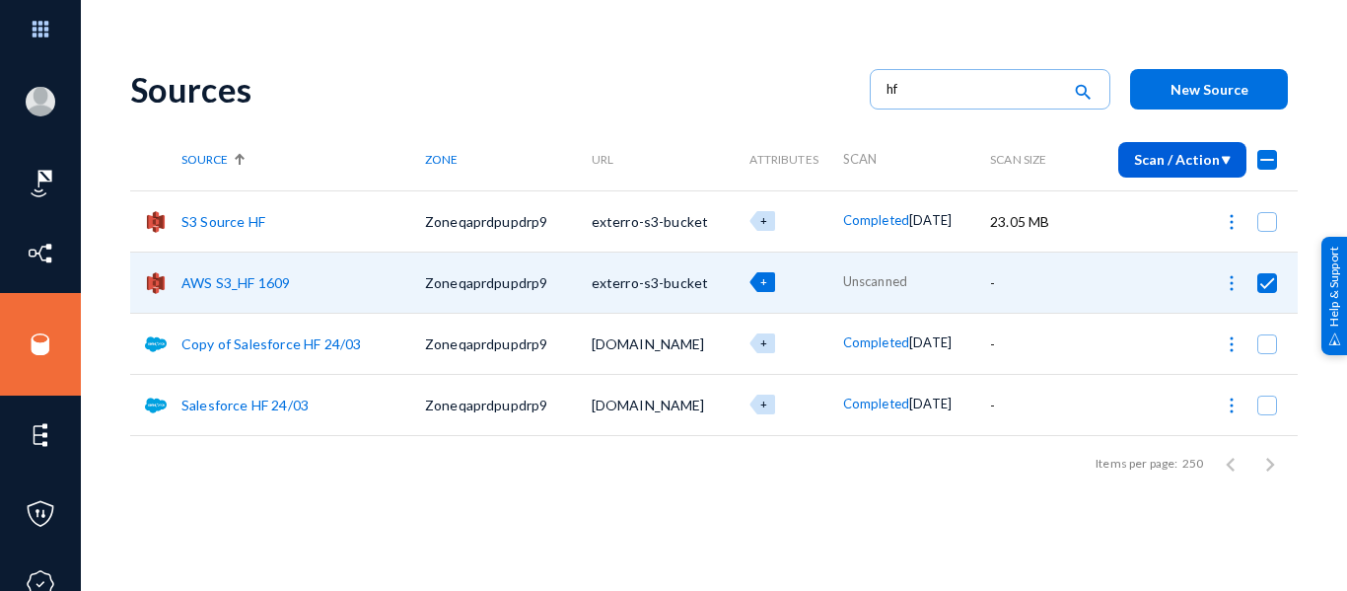
checkbox input "false"
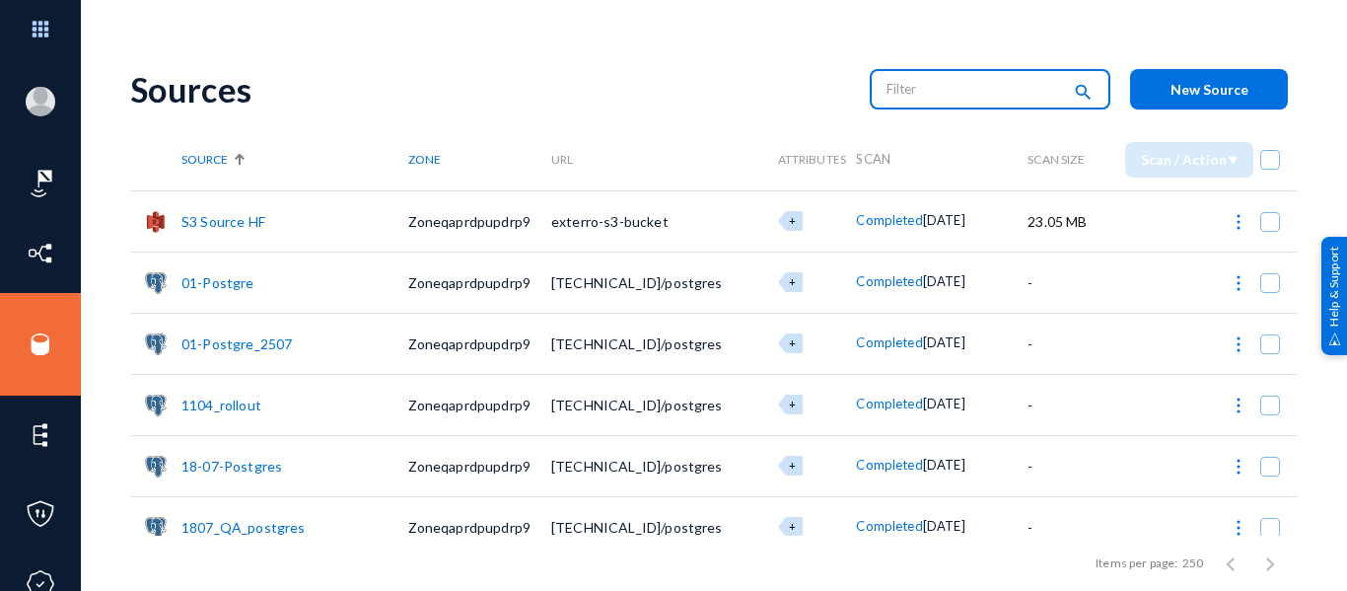
click at [927, 92] on input "text" at bounding box center [974, 89] width 174 height 30
type input "hf"
